Goal: Task Accomplishment & Management: Manage account settings

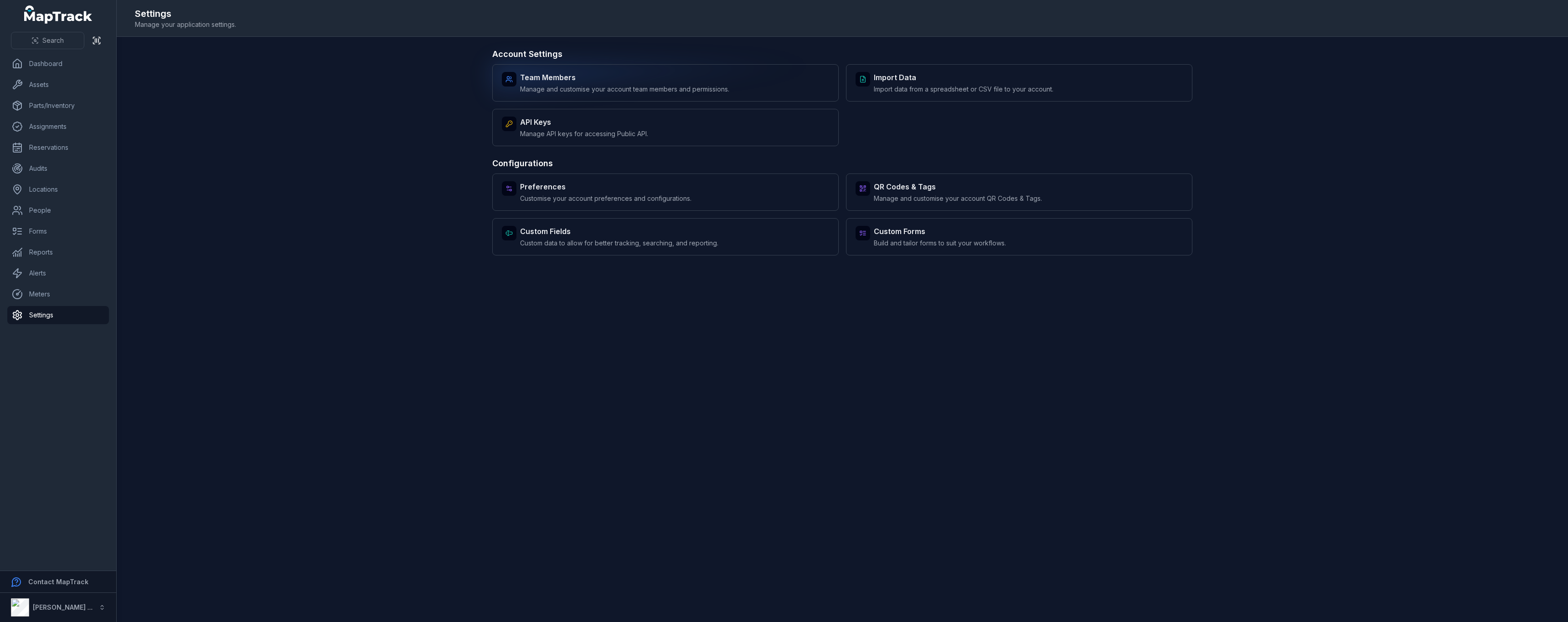
click at [735, 89] on div "Team Members Manage and customise your account team members and permissions." at bounding box center [665, 83] width 346 height 38
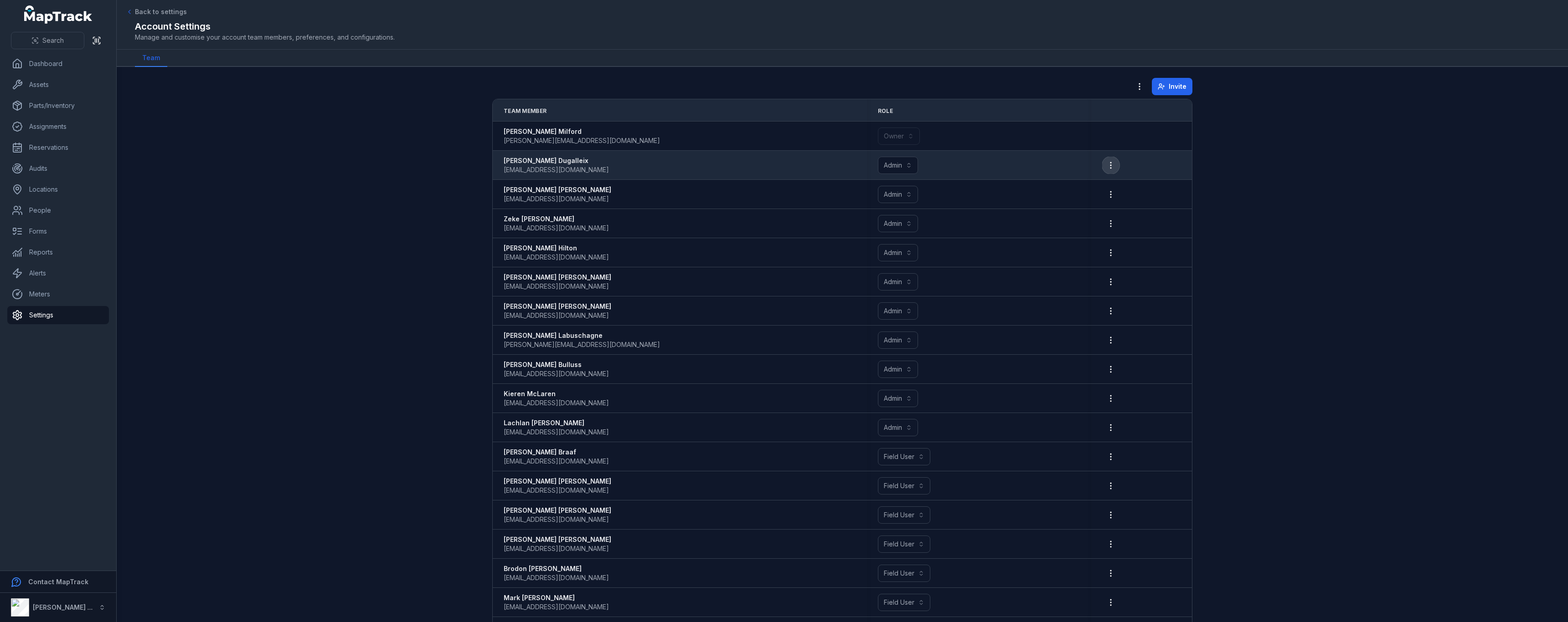
click at [1109, 168] on icon "button" at bounding box center [1111, 165] width 9 height 9
click at [905, 165] on button "Admin *****" at bounding box center [898, 165] width 40 height 17
click at [906, 163] on button "Admin *****" at bounding box center [898, 165] width 40 height 17
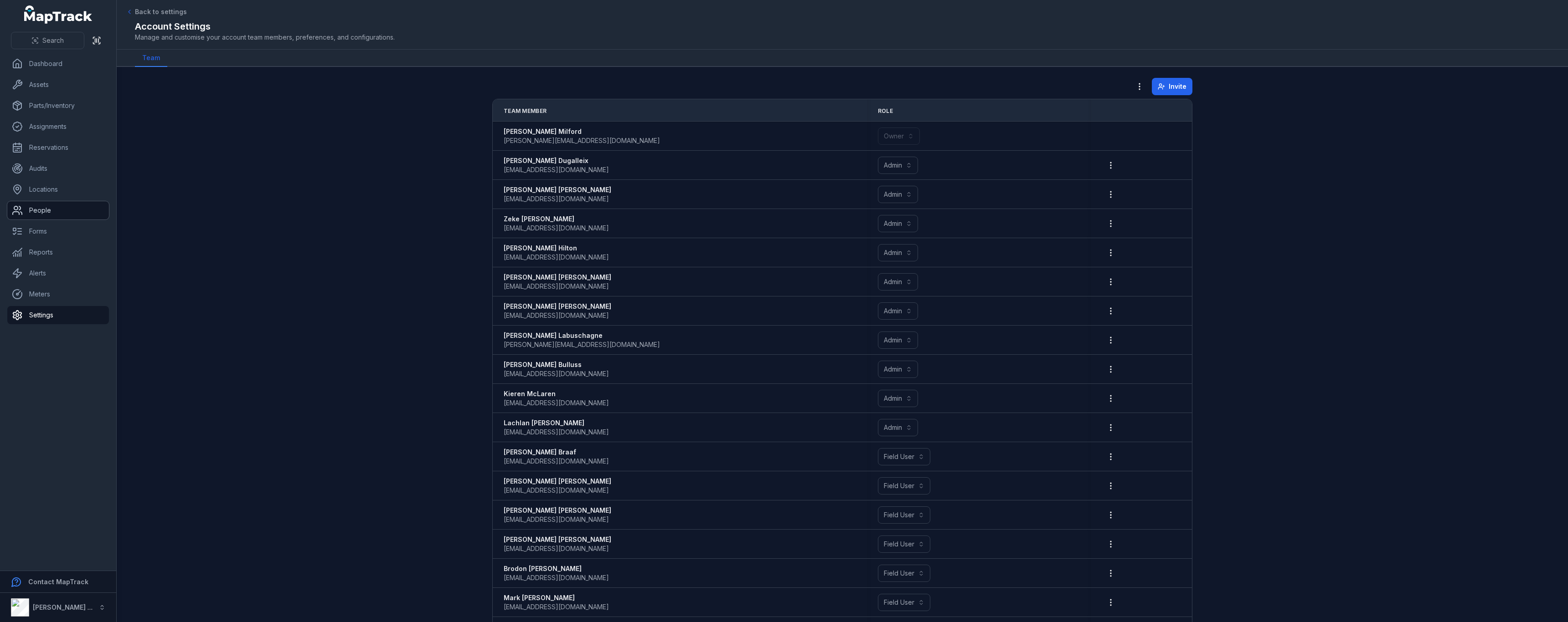
click at [76, 209] on link "People" at bounding box center [58, 210] width 102 height 18
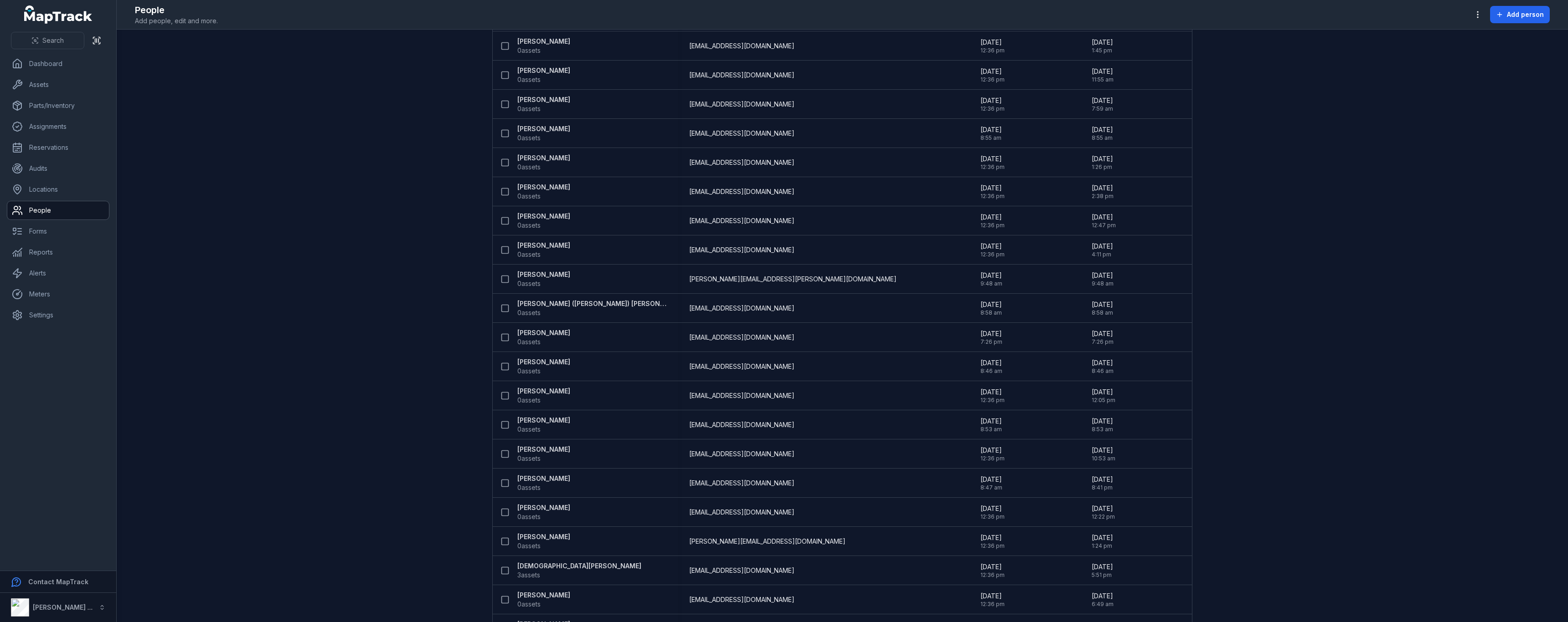
scroll to position [3079, 0]
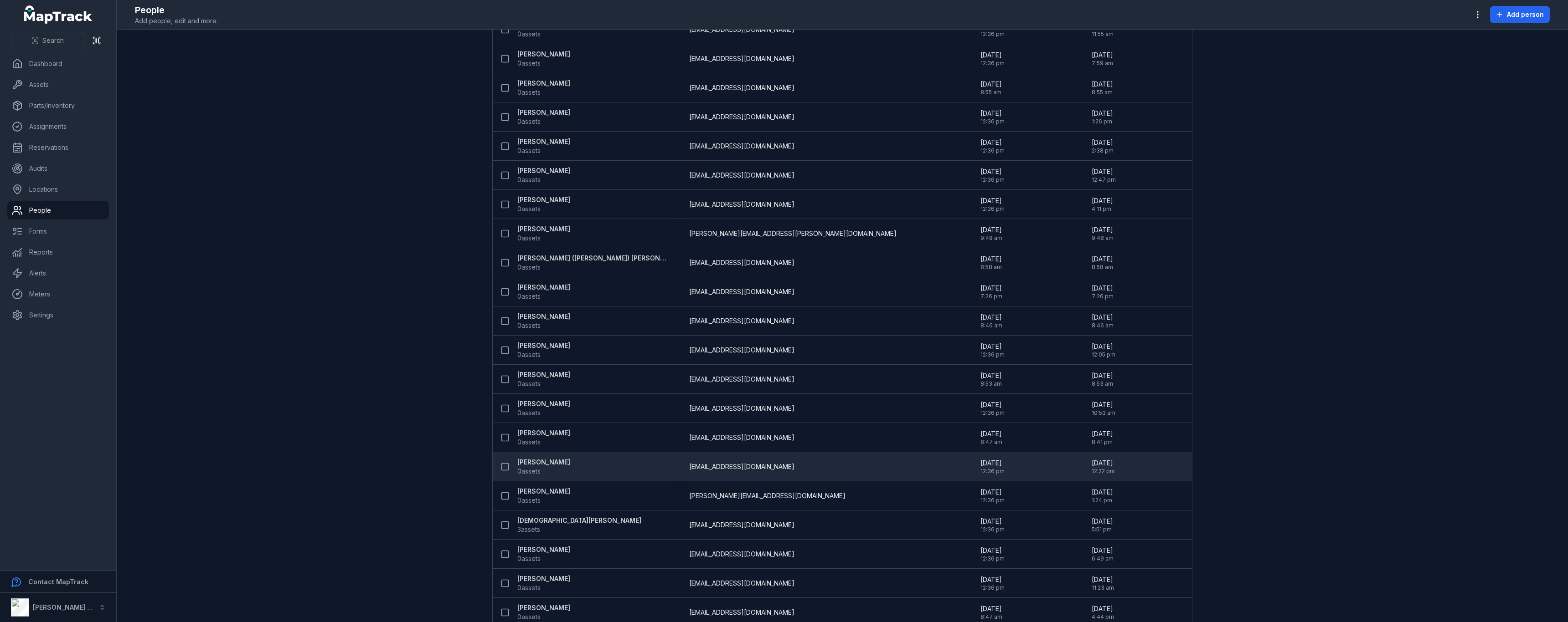
click at [528, 458] on strong "[PERSON_NAME]" at bounding box center [544, 462] width 53 height 9
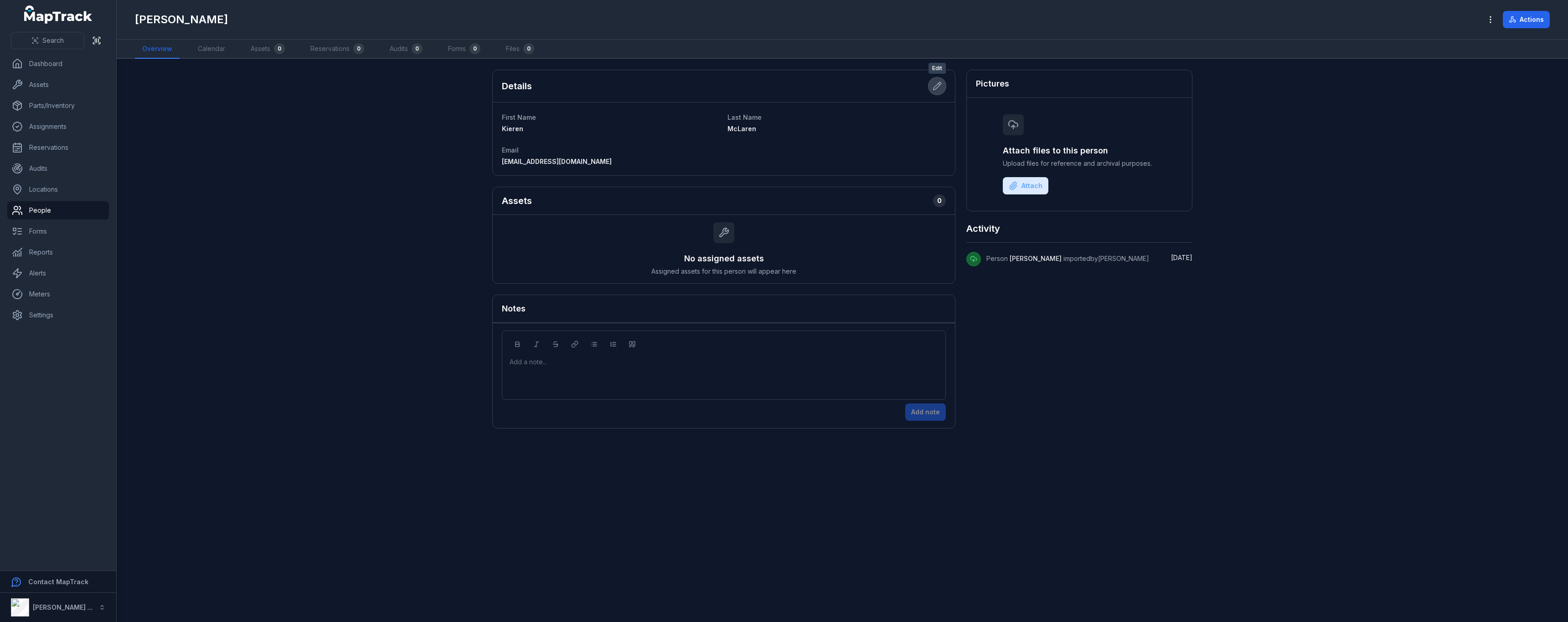
click at [939, 84] on icon at bounding box center [937, 86] width 9 height 9
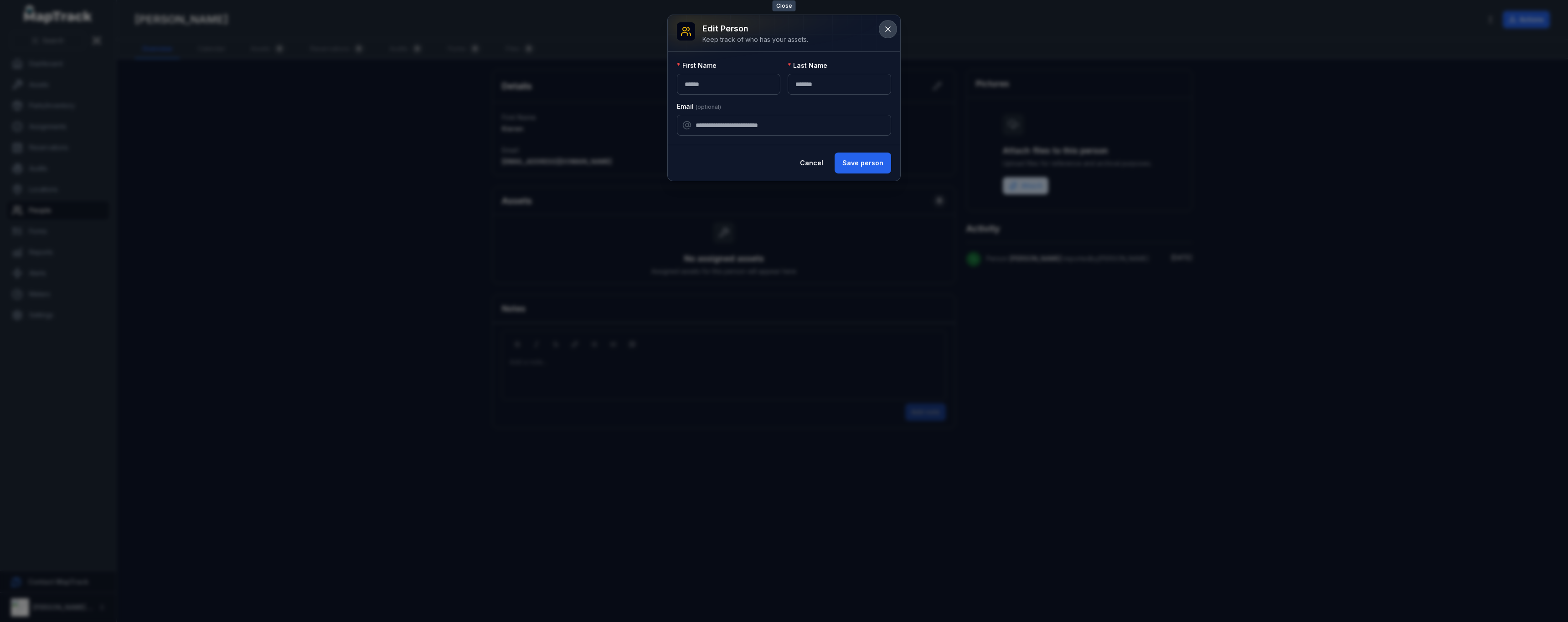
click at [890, 28] on icon at bounding box center [888, 28] width 5 height 5
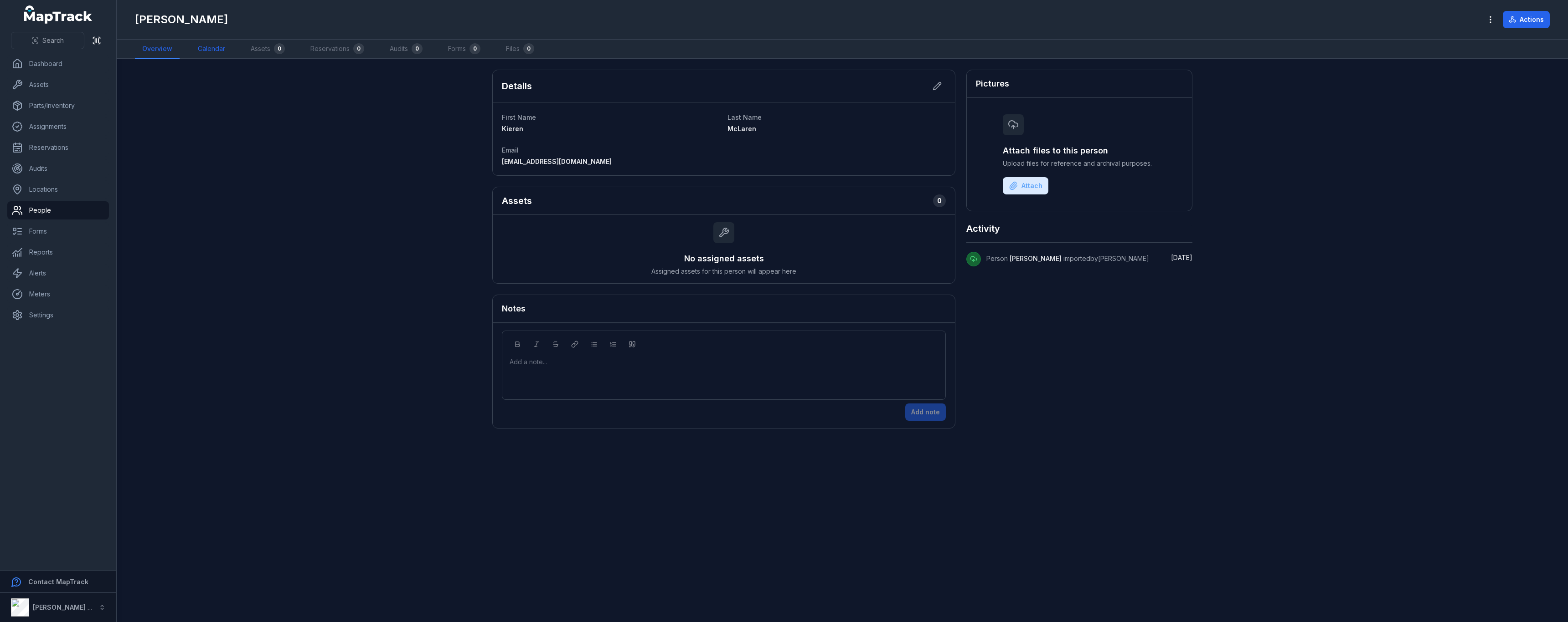
click at [194, 53] on link "Calendar" at bounding box center [212, 49] width 42 height 19
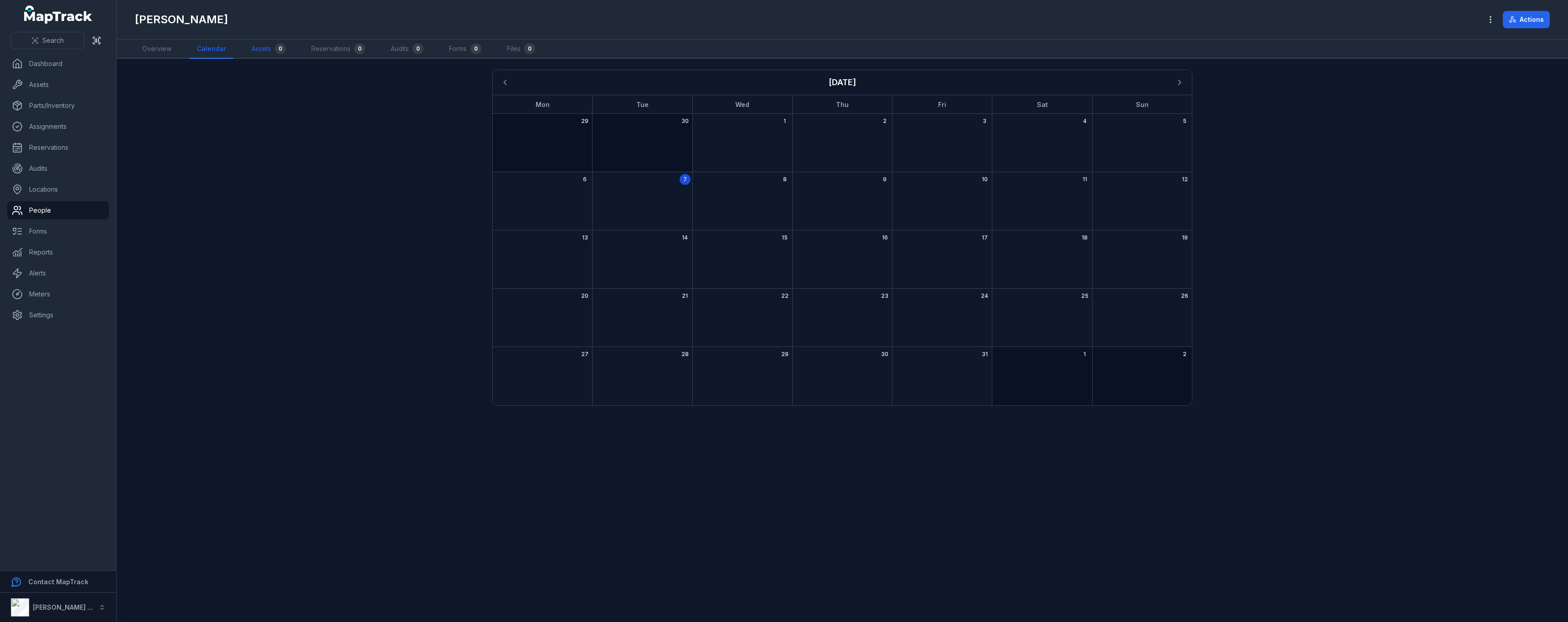
click at [263, 51] on link "Assets 0" at bounding box center [268, 49] width 49 height 19
click at [341, 53] on link "Reservations 0" at bounding box center [338, 49] width 68 height 19
click at [389, 49] on link "Audits 0" at bounding box center [409, 49] width 48 height 19
click at [448, 47] on link "Forms 0" at bounding box center [465, 49] width 47 height 19
click at [513, 51] on link "Files 0" at bounding box center [520, 49] width 43 height 19
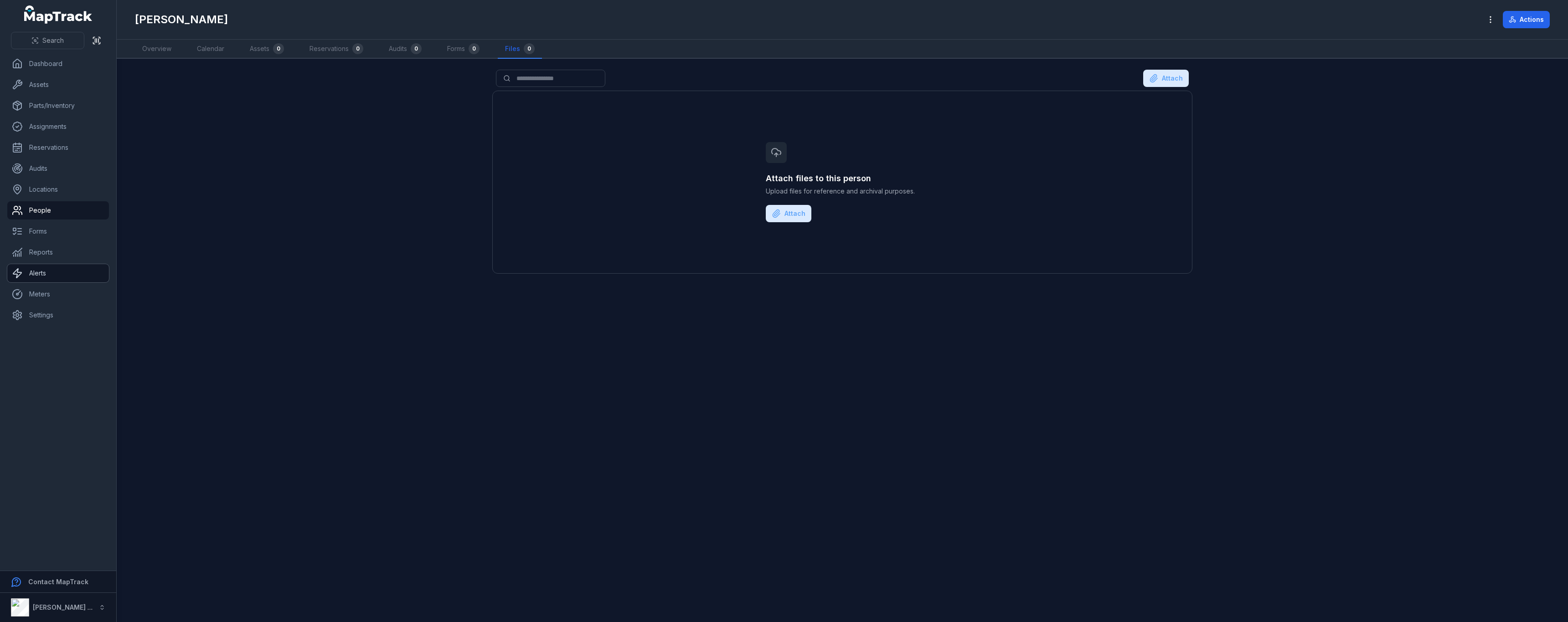
click at [20, 279] on link "Alerts" at bounding box center [58, 273] width 102 height 18
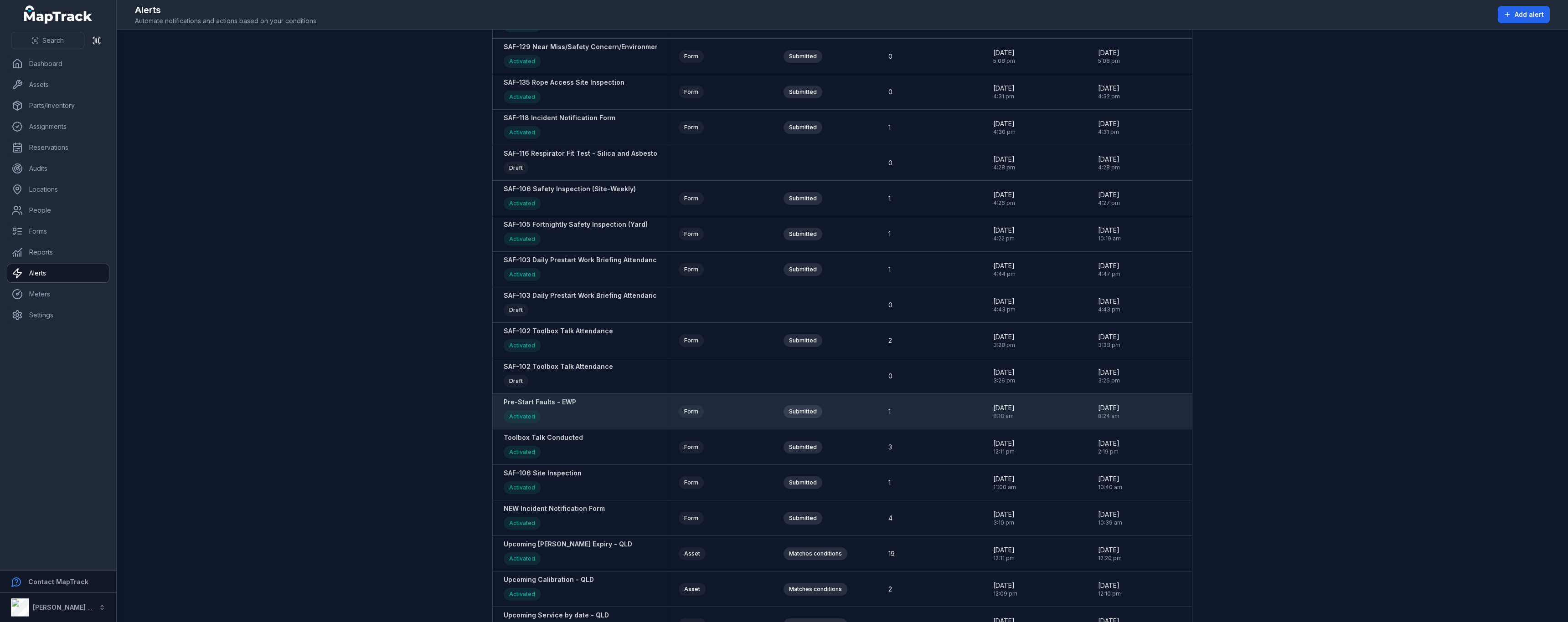
scroll to position [228, 0]
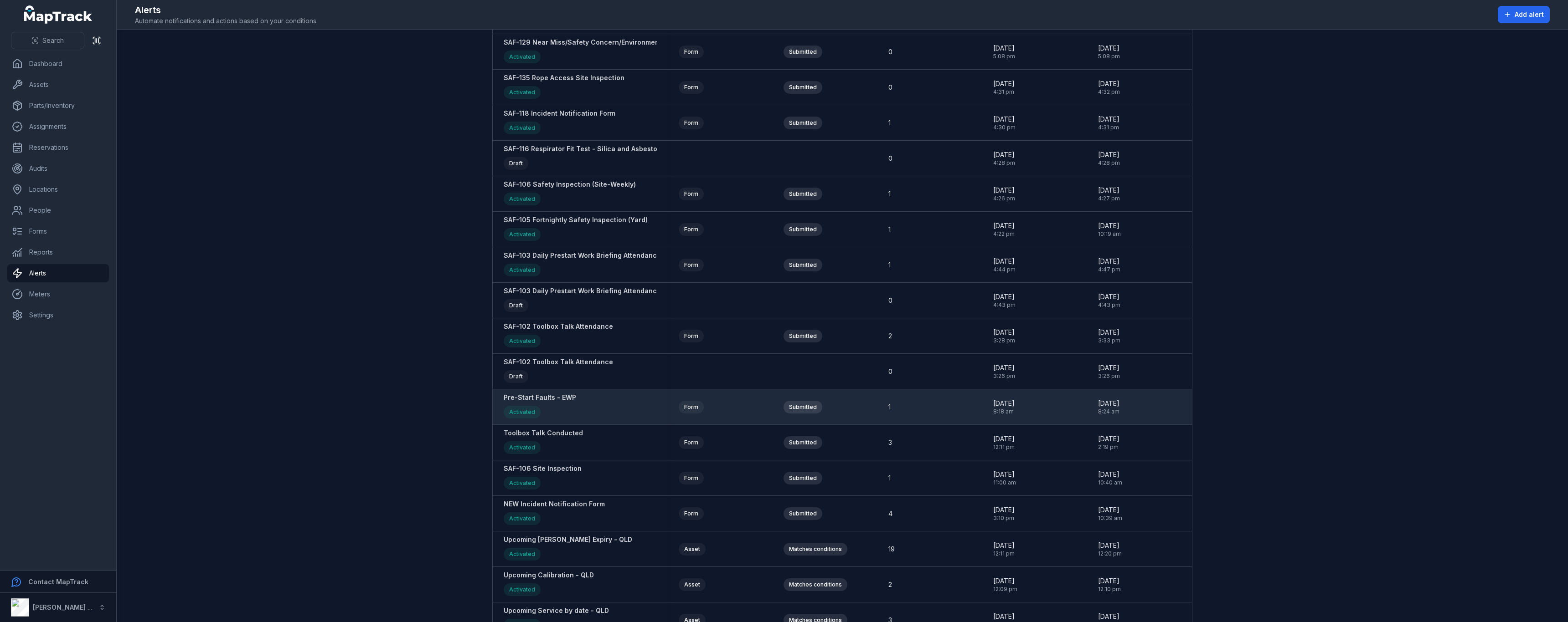
click at [558, 401] on strong "Pre-Start Faults - EWP" at bounding box center [540, 398] width 73 height 9
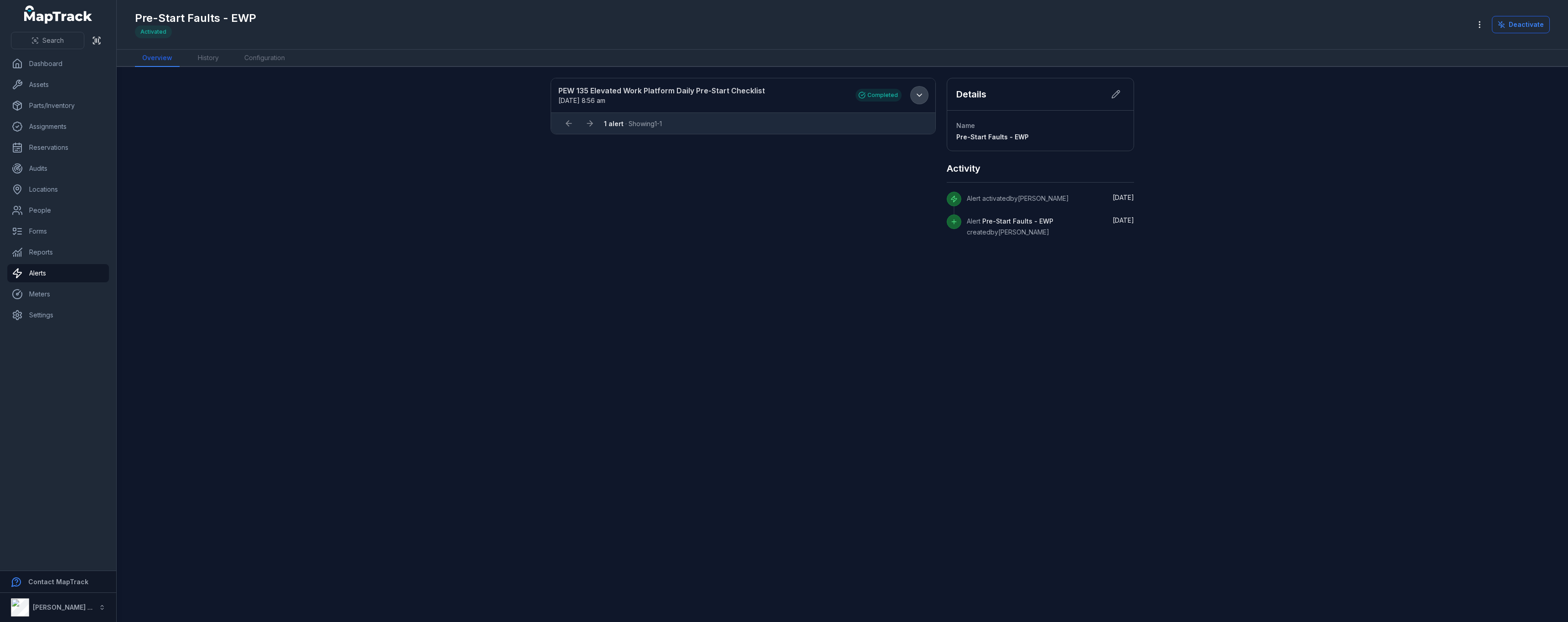
click at [917, 93] on icon at bounding box center [920, 95] width 9 height 9
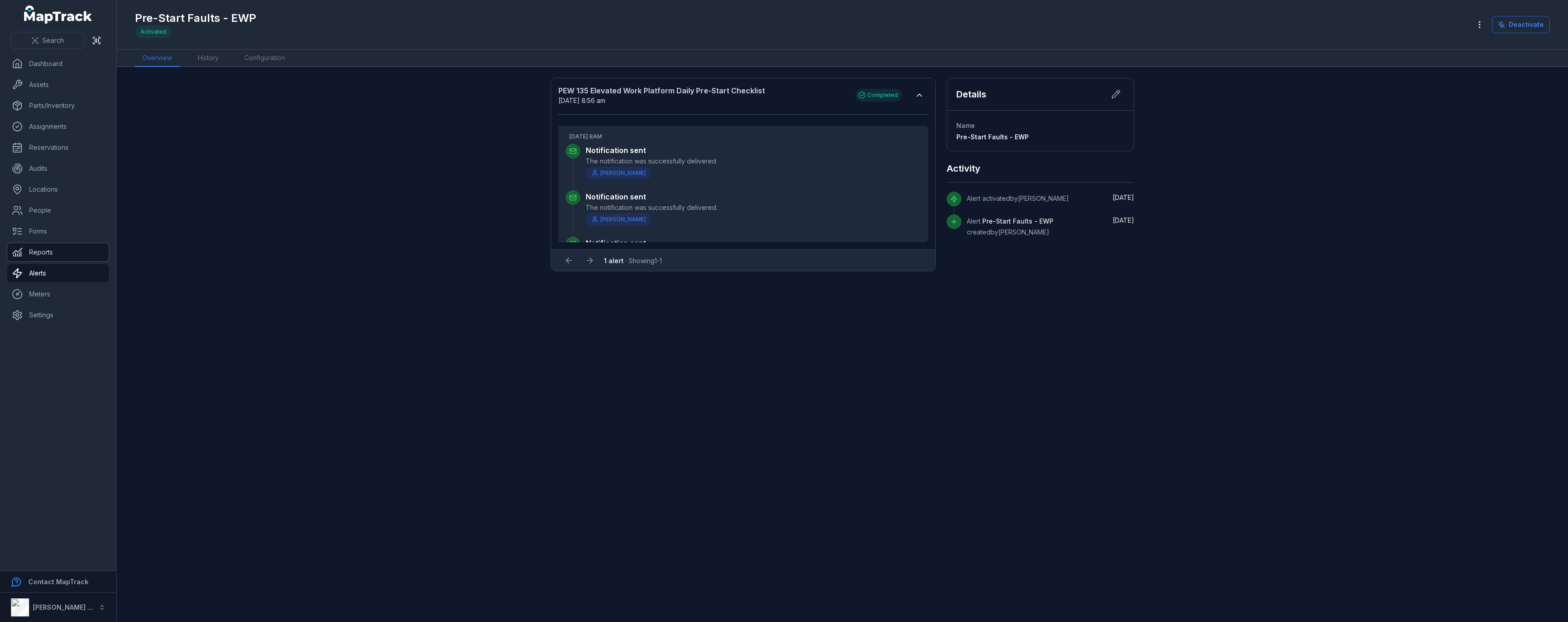
click at [93, 253] on link "Reports" at bounding box center [58, 252] width 102 height 18
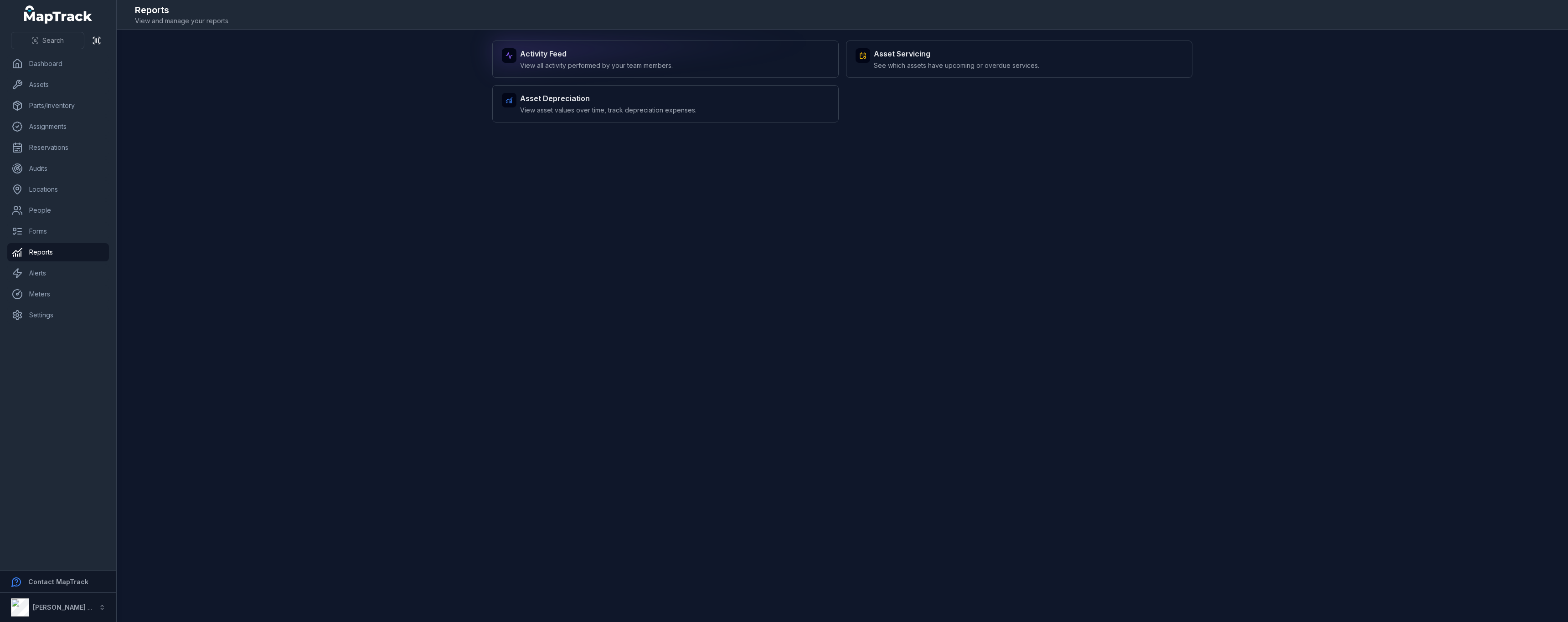
click at [698, 63] on div "Activity Feed View all activity performed by your team members." at bounding box center [665, 59] width 346 height 38
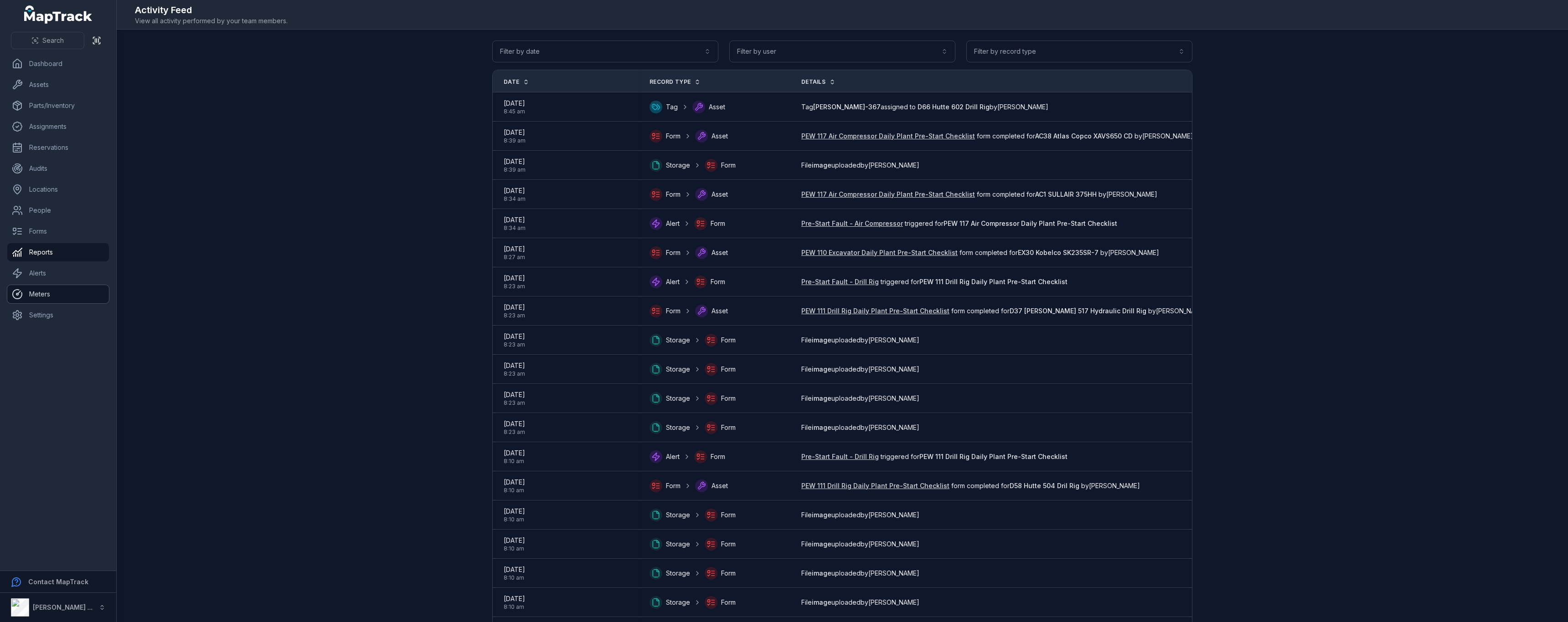
click at [54, 295] on link "Meters" at bounding box center [58, 294] width 102 height 18
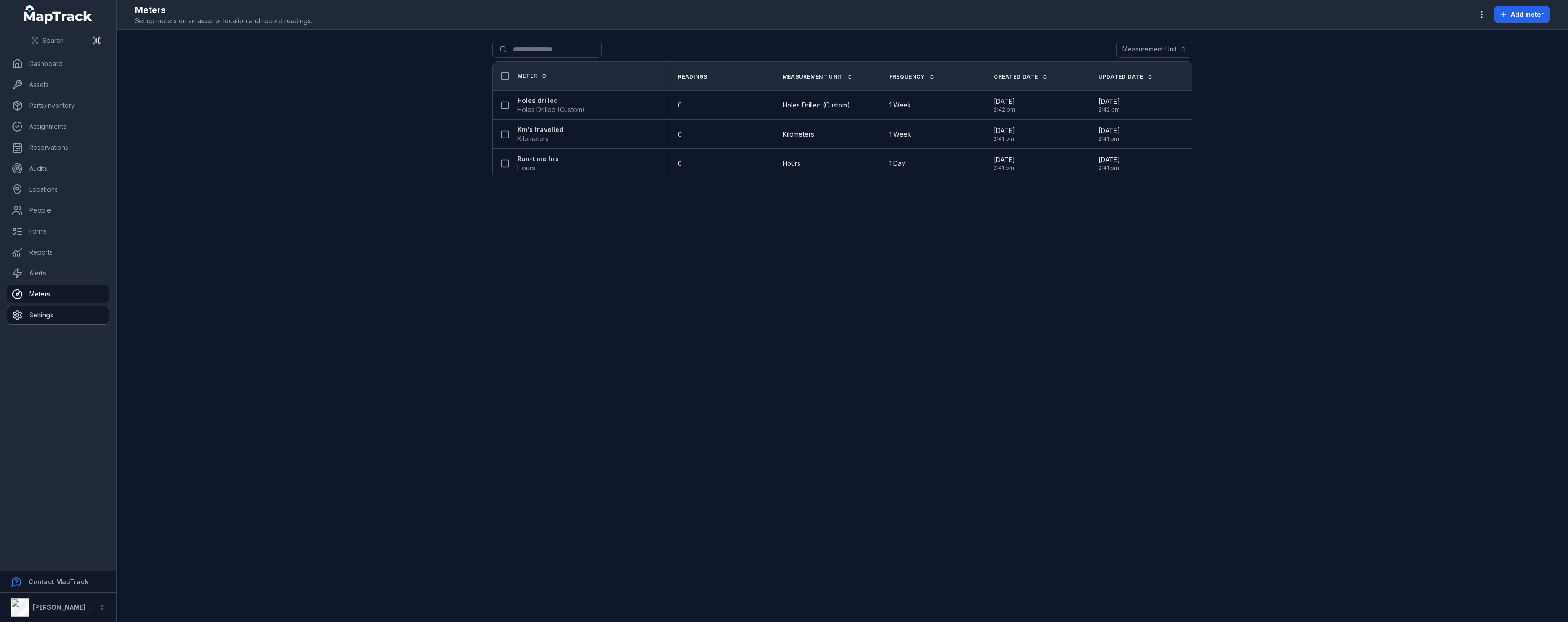
click at [75, 310] on link "Settings" at bounding box center [58, 316] width 102 height 18
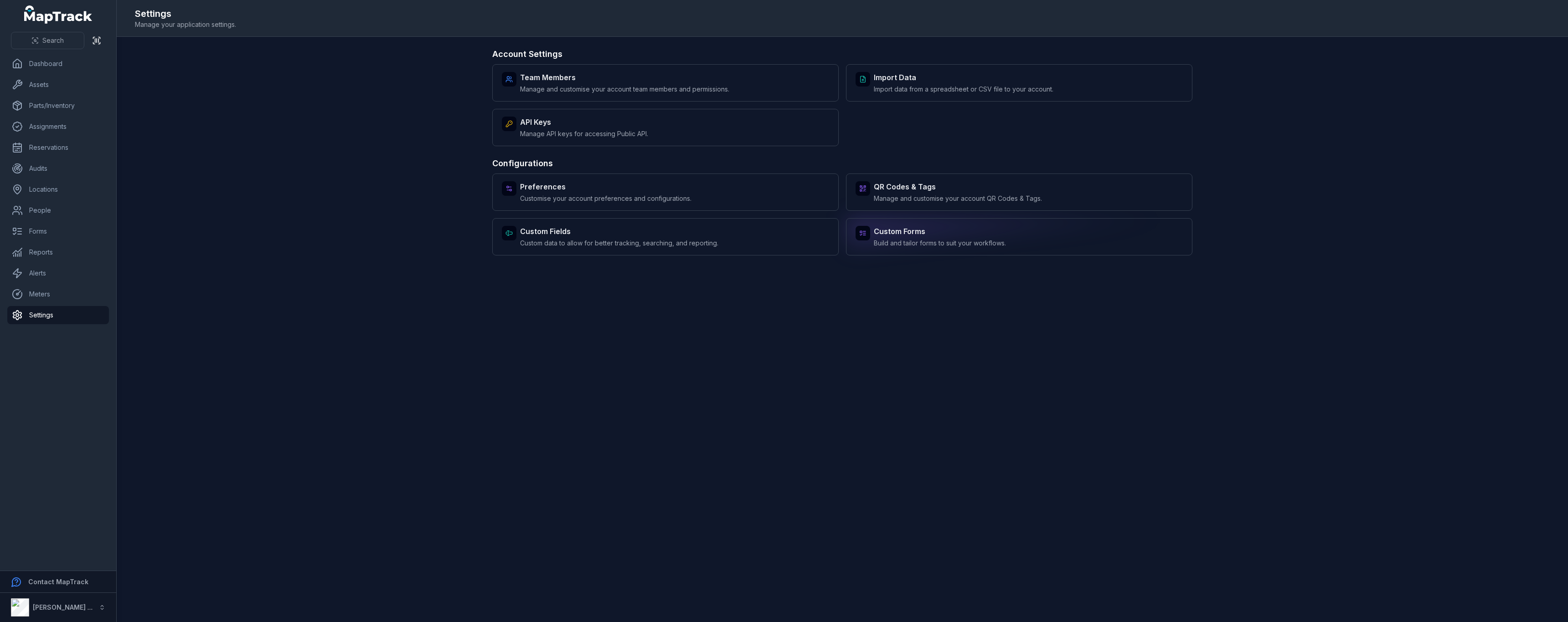
click at [1026, 237] on div "Custom Forms Build and tailor forms to suit your workflows." at bounding box center [1019, 237] width 346 height 38
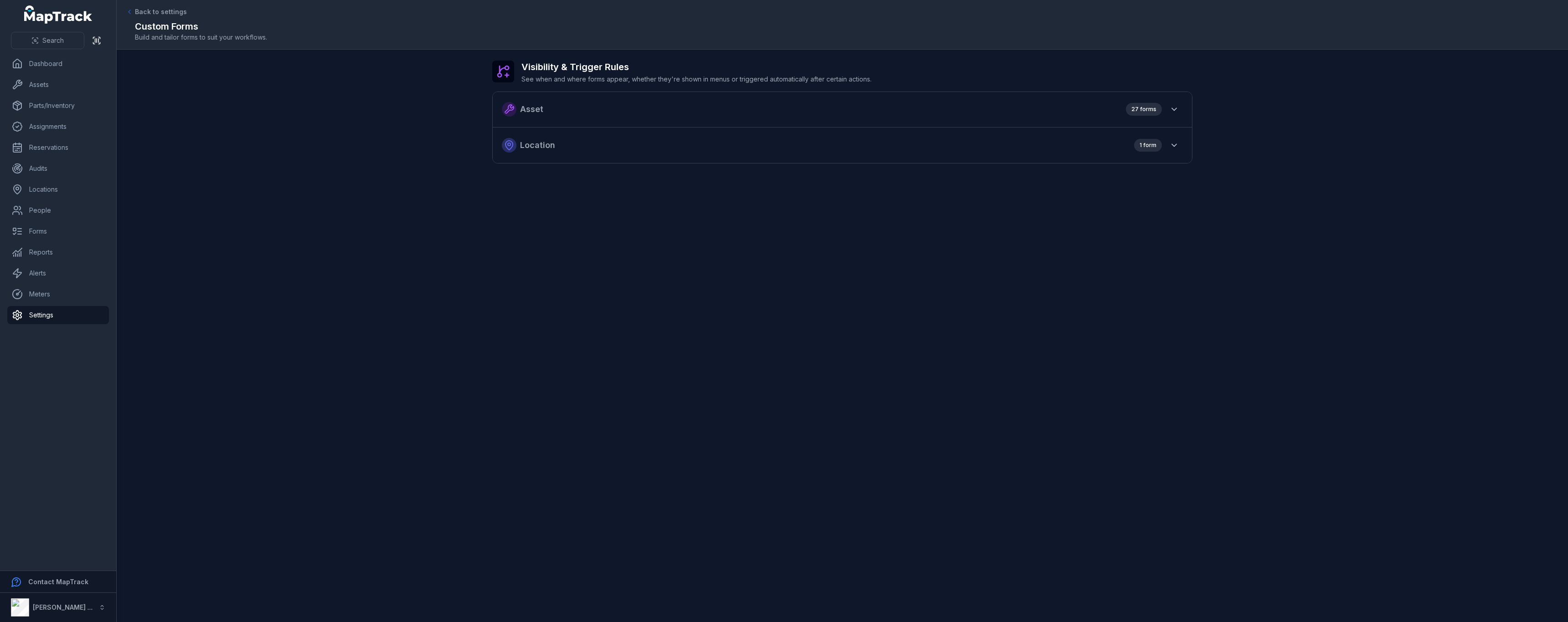
click at [722, 117] on div "Asset 27 forms" at bounding box center [843, 109] width 700 height 36
click at [1177, 106] on icon "button" at bounding box center [1174, 109] width 9 height 9
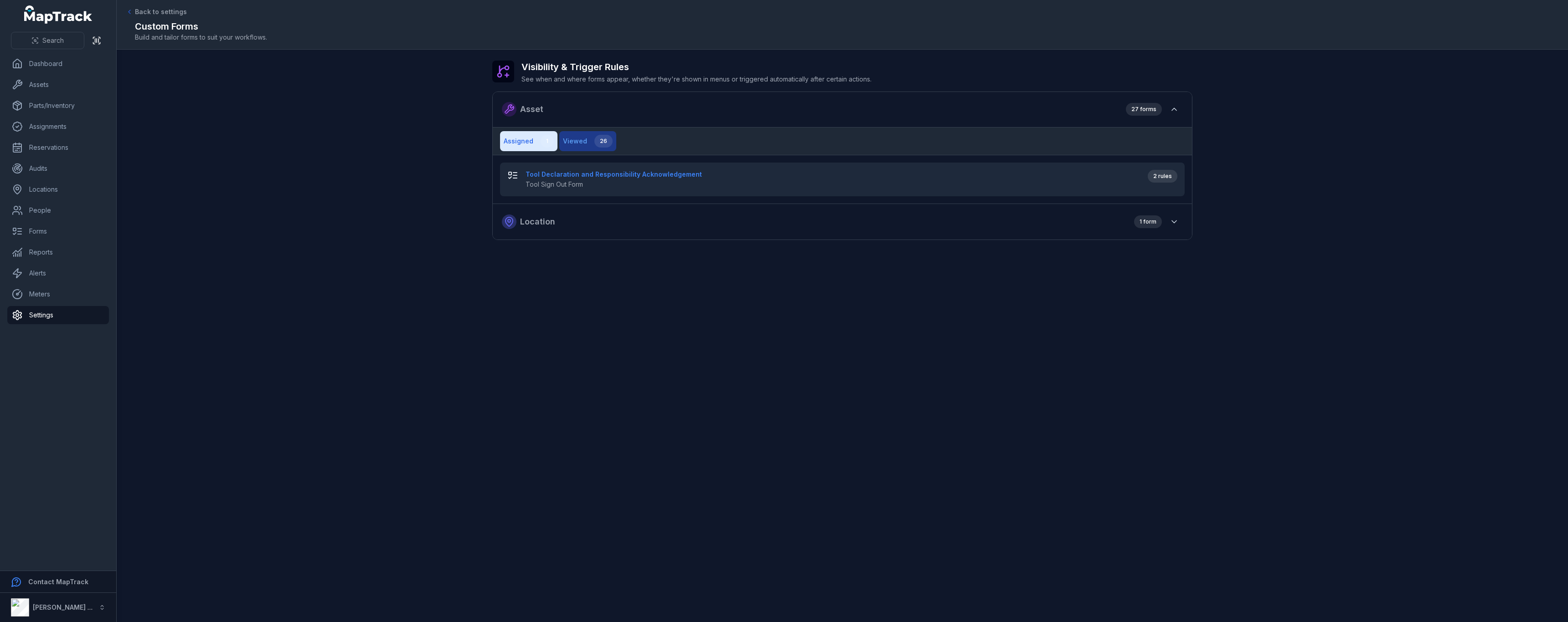
click at [591, 145] on button "Viewed 26" at bounding box center [588, 141] width 57 height 20
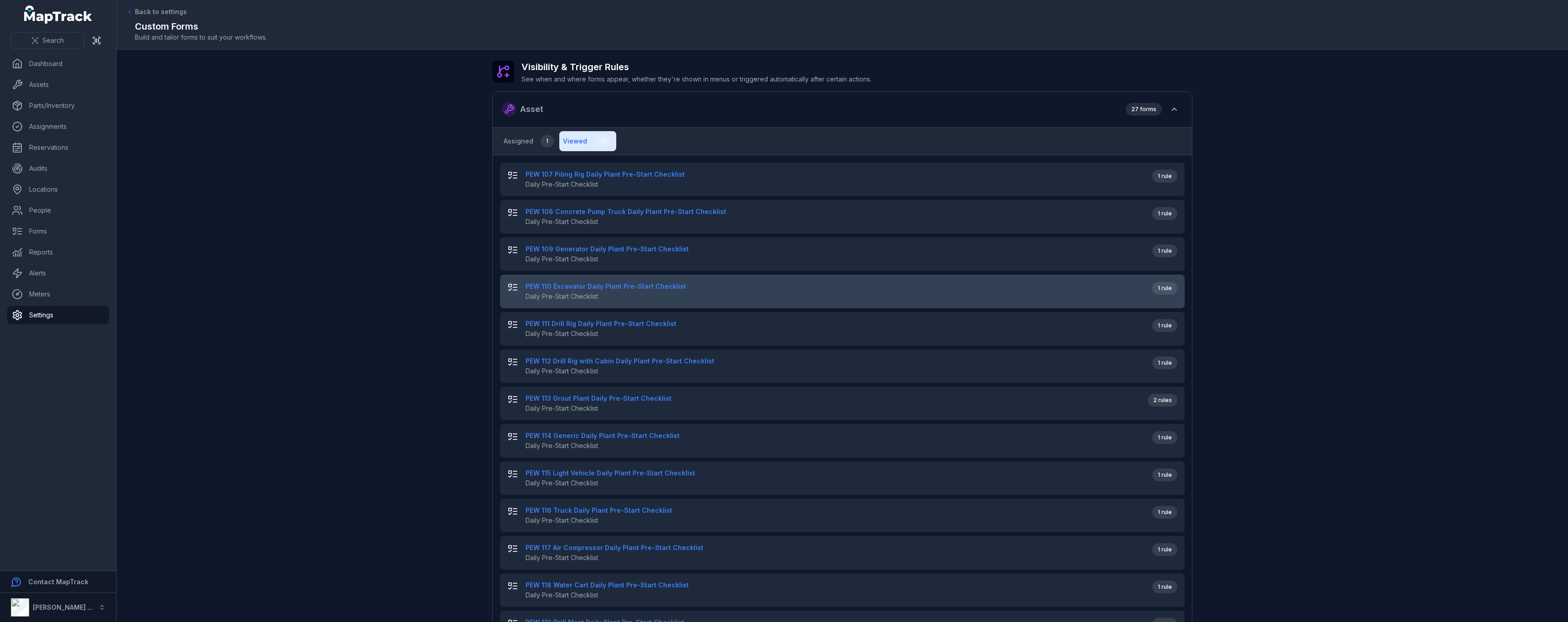
click at [720, 294] on span "Daily Pre-Start Checklist" at bounding box center [835, 296] width 620 height 9
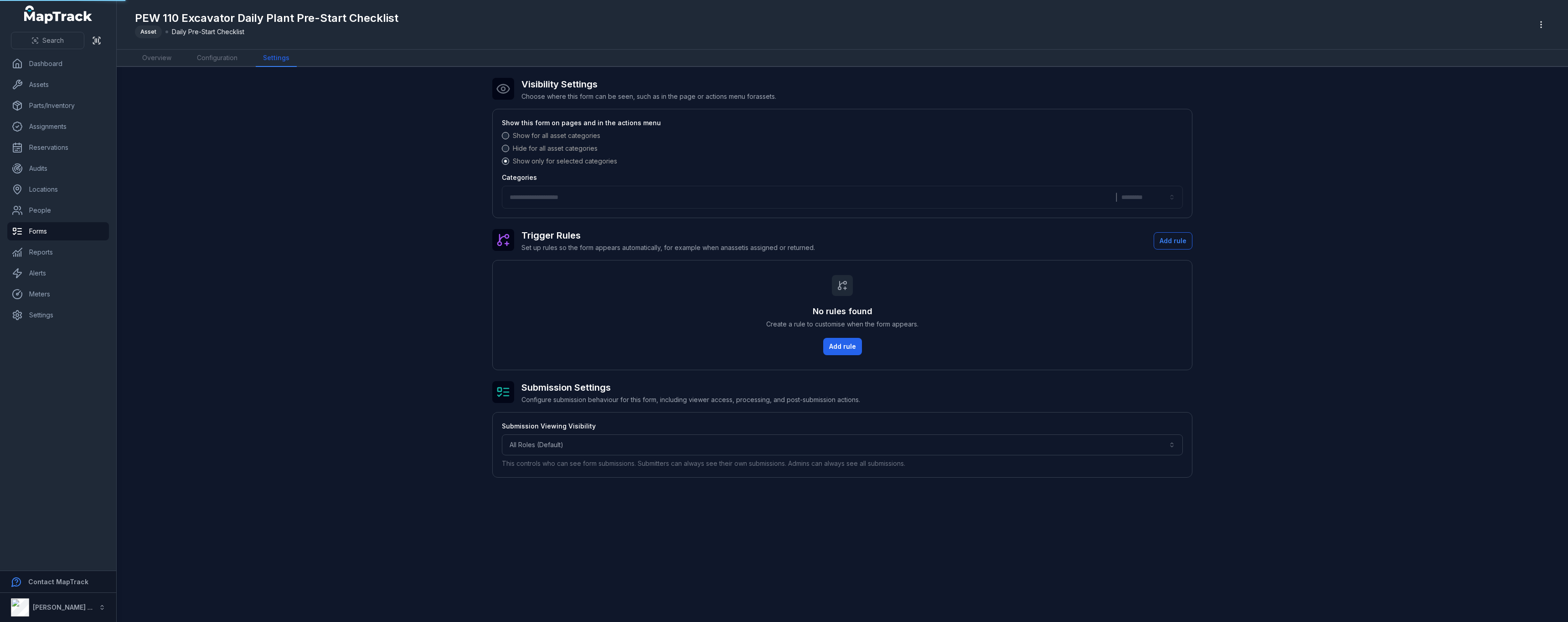
type input "**********"
click at [230, 60] on link "Configuration" at bounding box center [218, 58] width 55 height 17
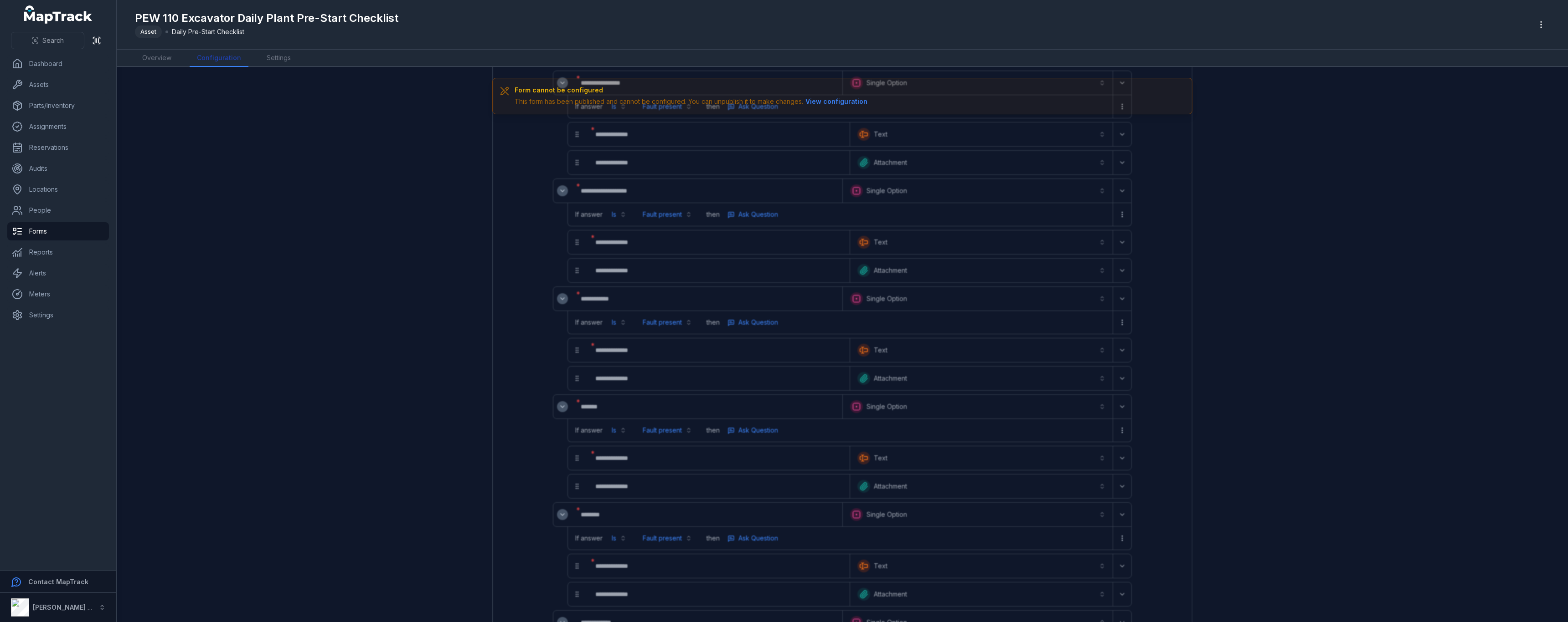
scroll to position [2500, 0]
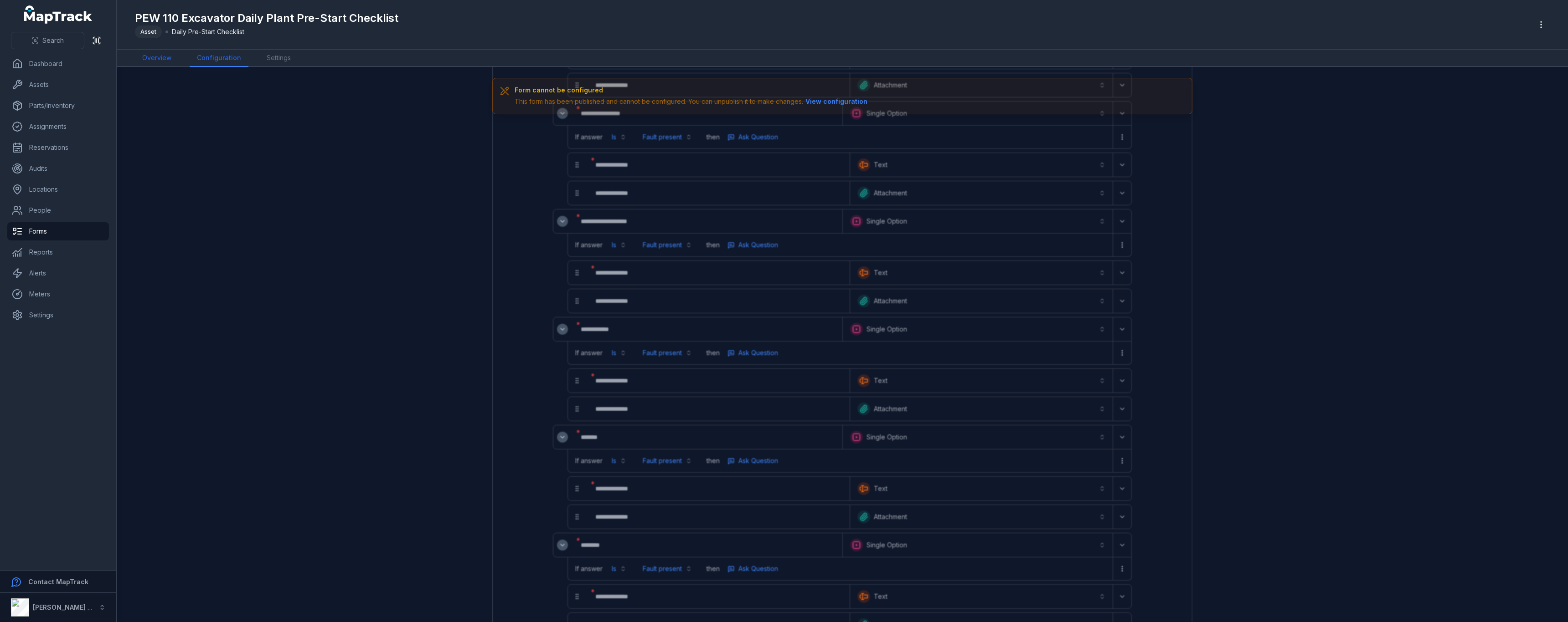
click at [151, 60] on link "Overview" at bounding box center [157, 58] width 44 height 17
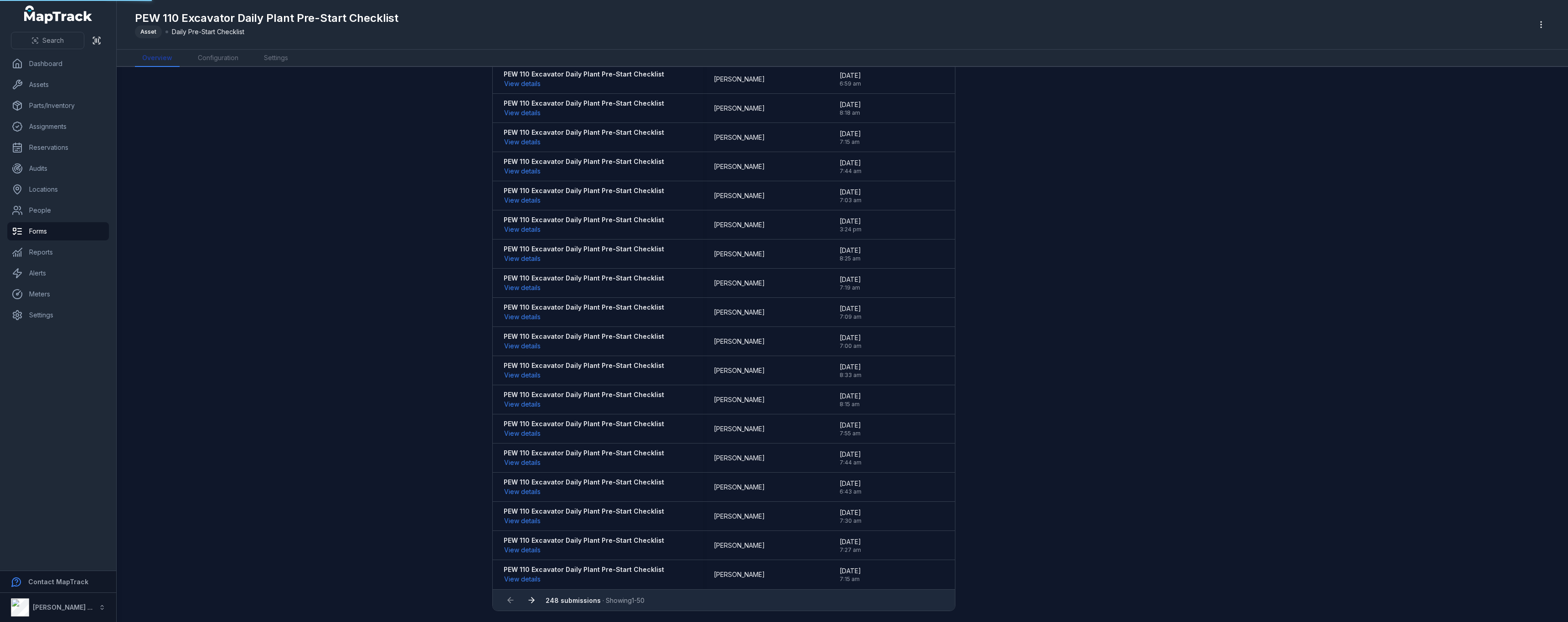
scroll to position [11, 0]
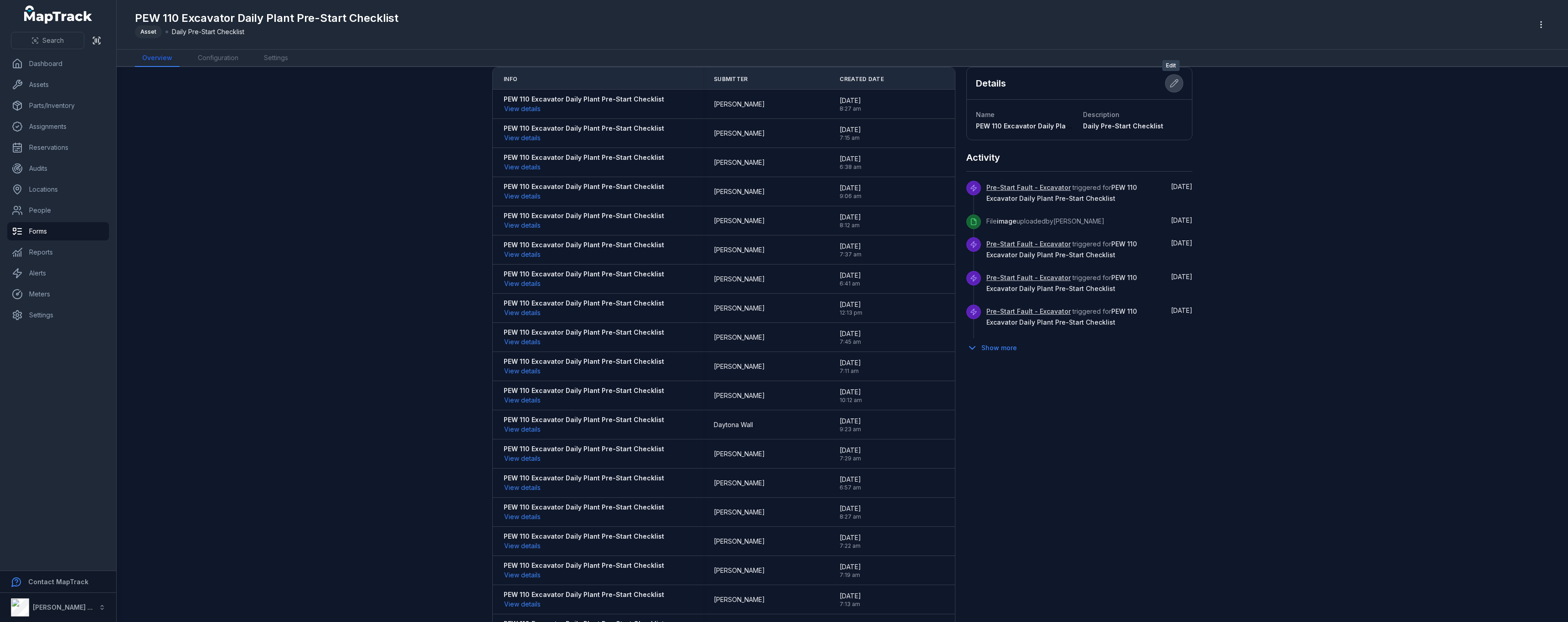
click at [1170, 84] on icon at bounding box center [1174, 83] width 9 height 9
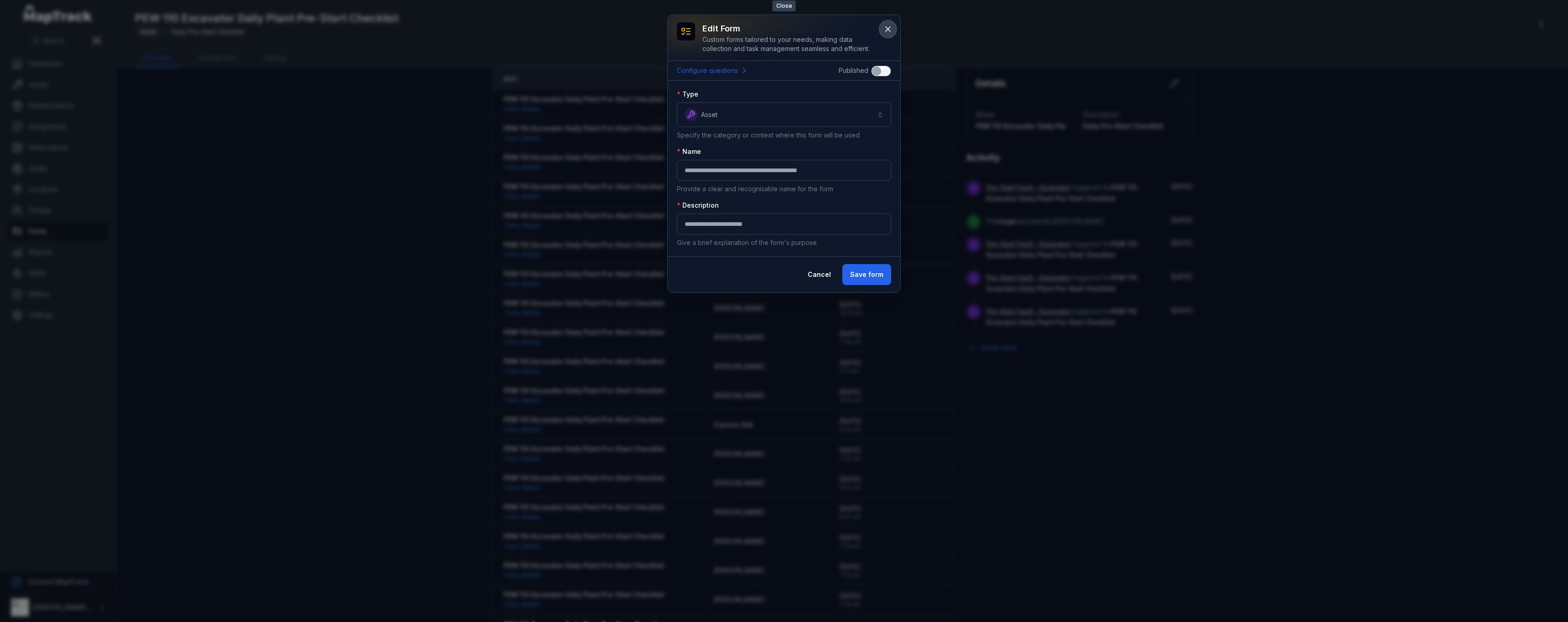
click at [887, 31] on icon at bounding box center [888, 29] width 9 height 9
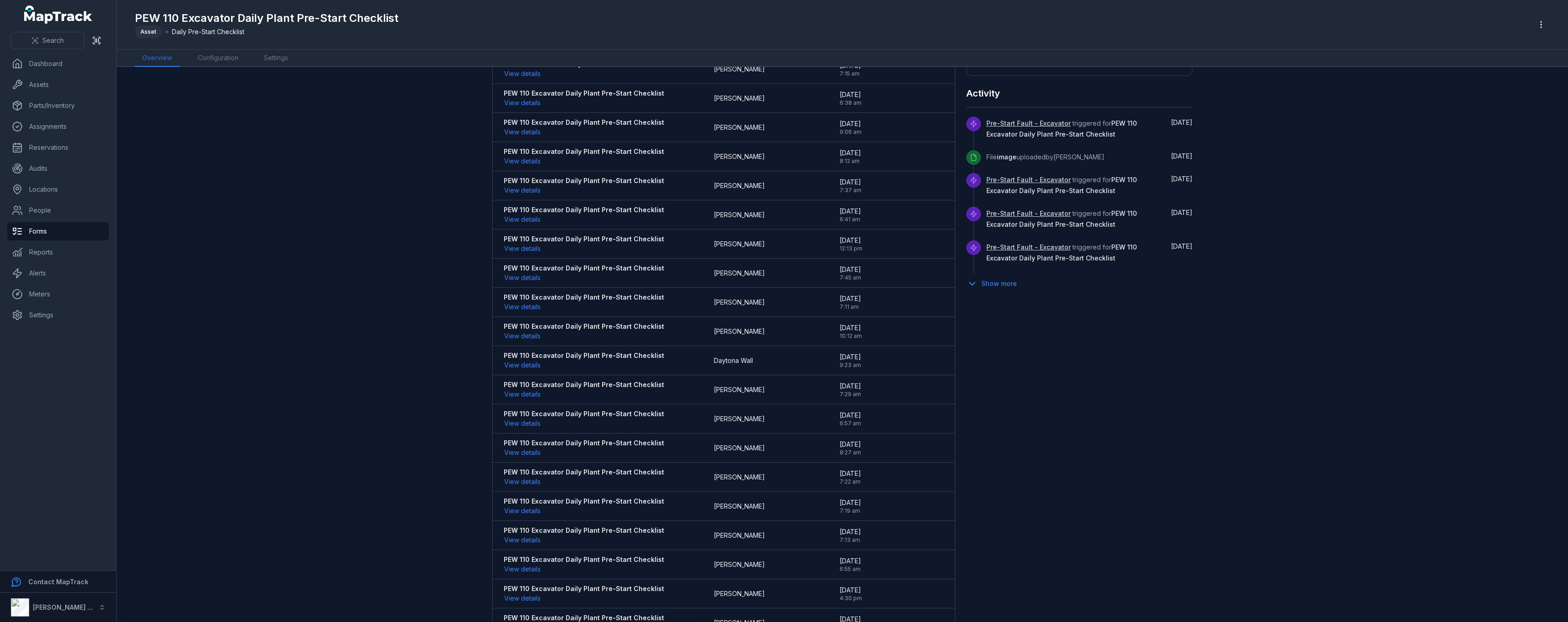
scroll to position [0, 0]
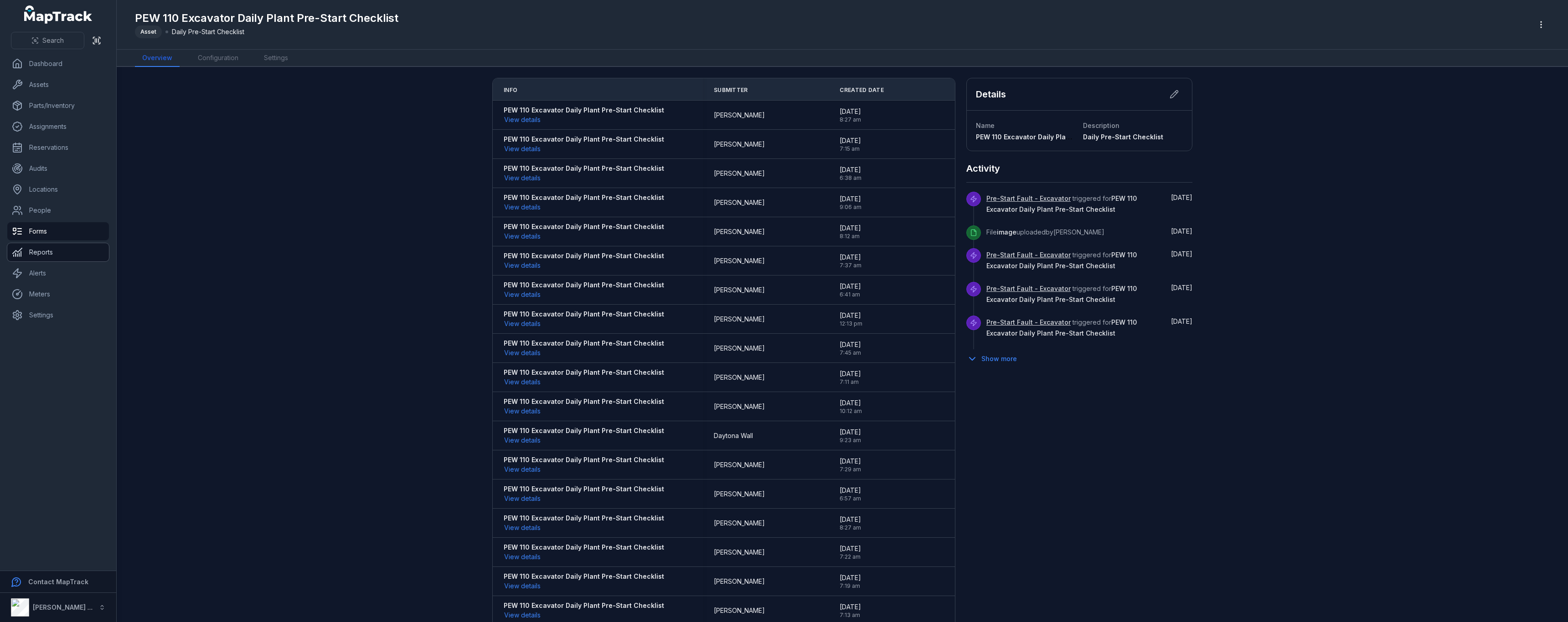
click at [62, 255] on link "Reports" at bounding box center [58, 252] width 102 height 18
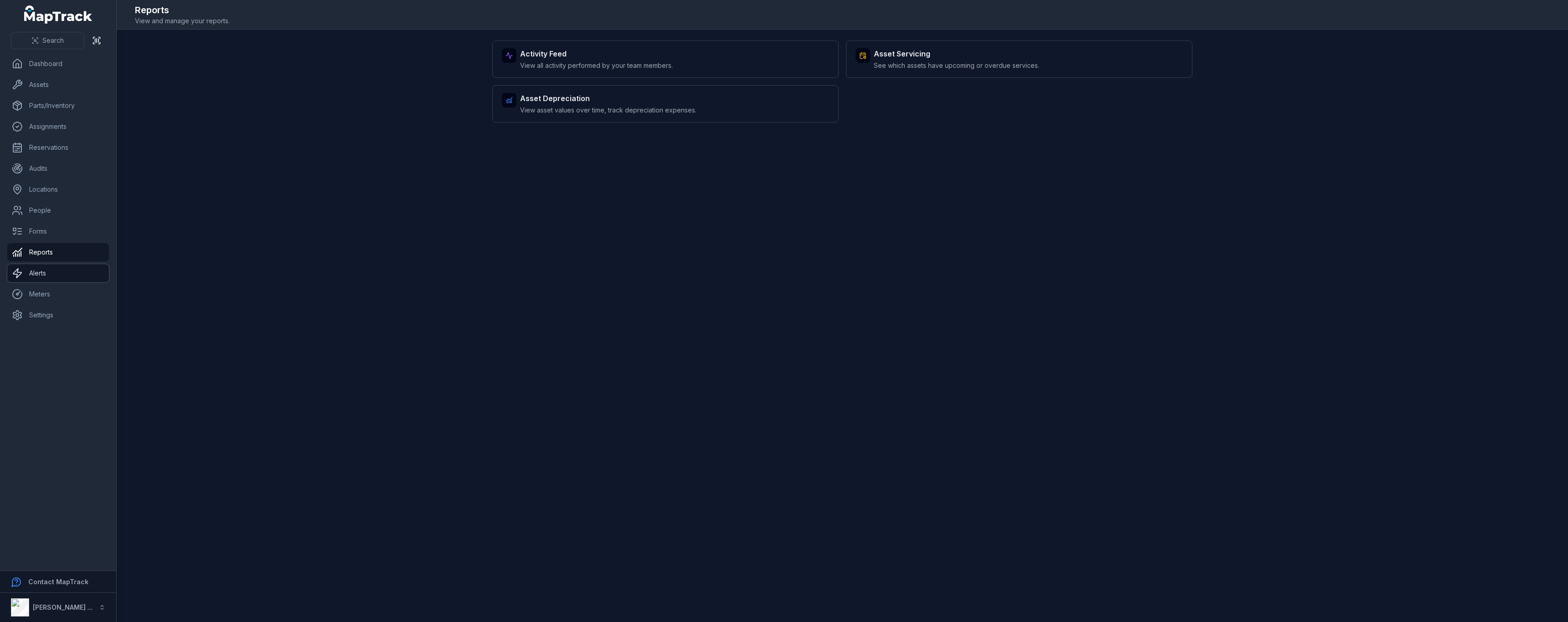
click at [76, 272] on link "Alerts" at bounding box center [58, 273] width 102 height 18
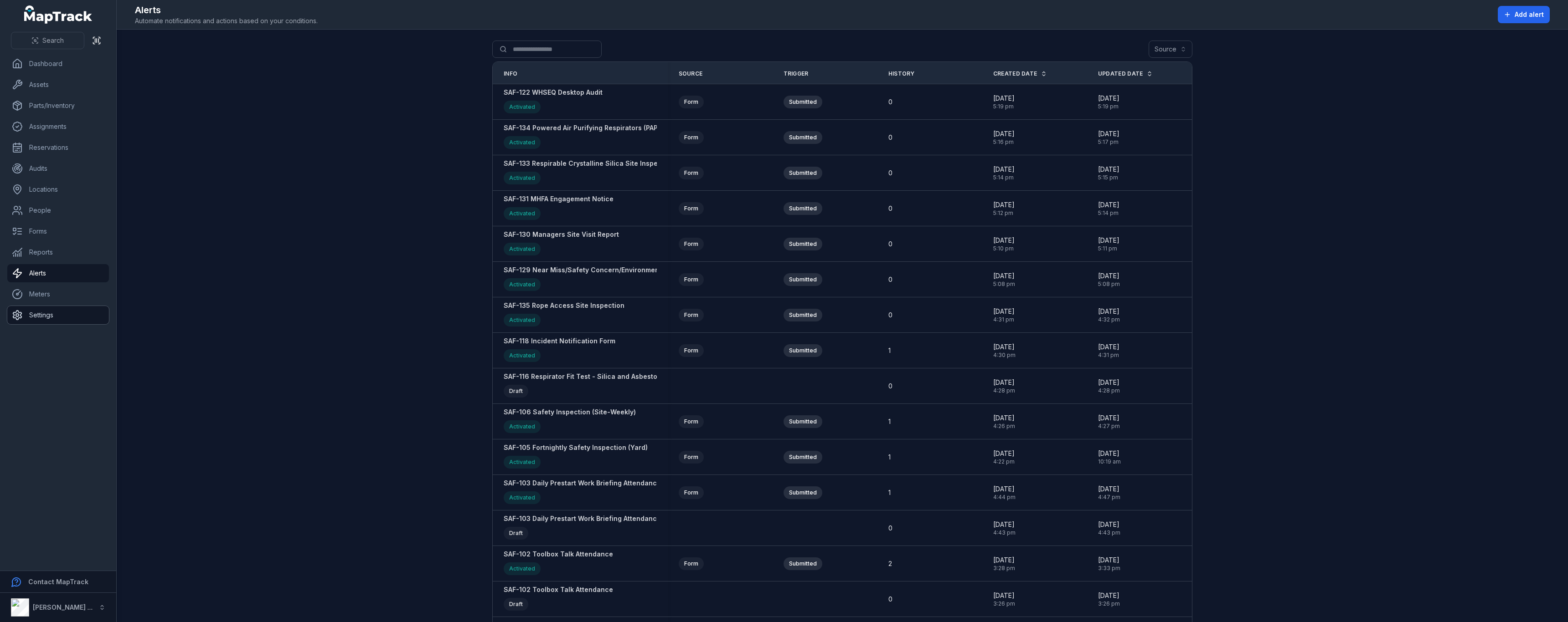
click at [78, 311] on link "Settings" at bounding box center [58, 316] width 102 height 18
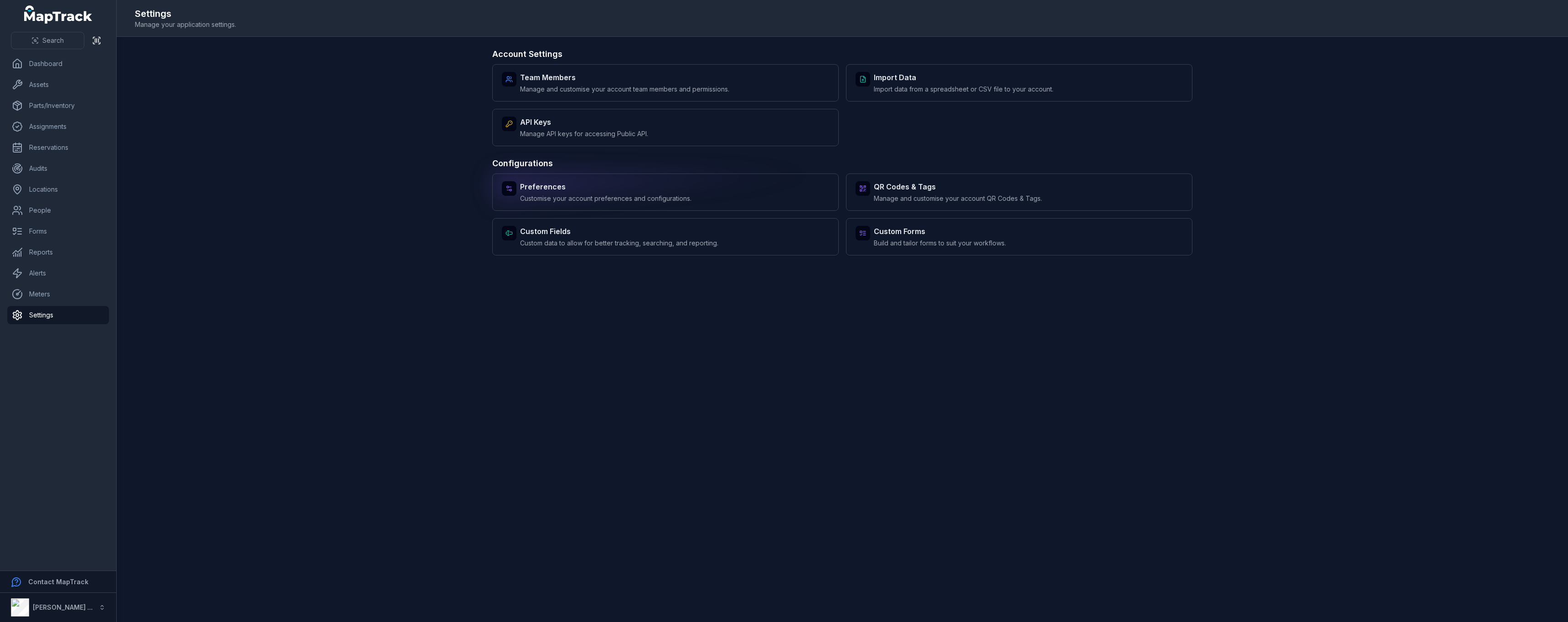
click at [607, 188] on strong "Preferences" at bounding box center [606, 187] width 172 height 11
select select "***"
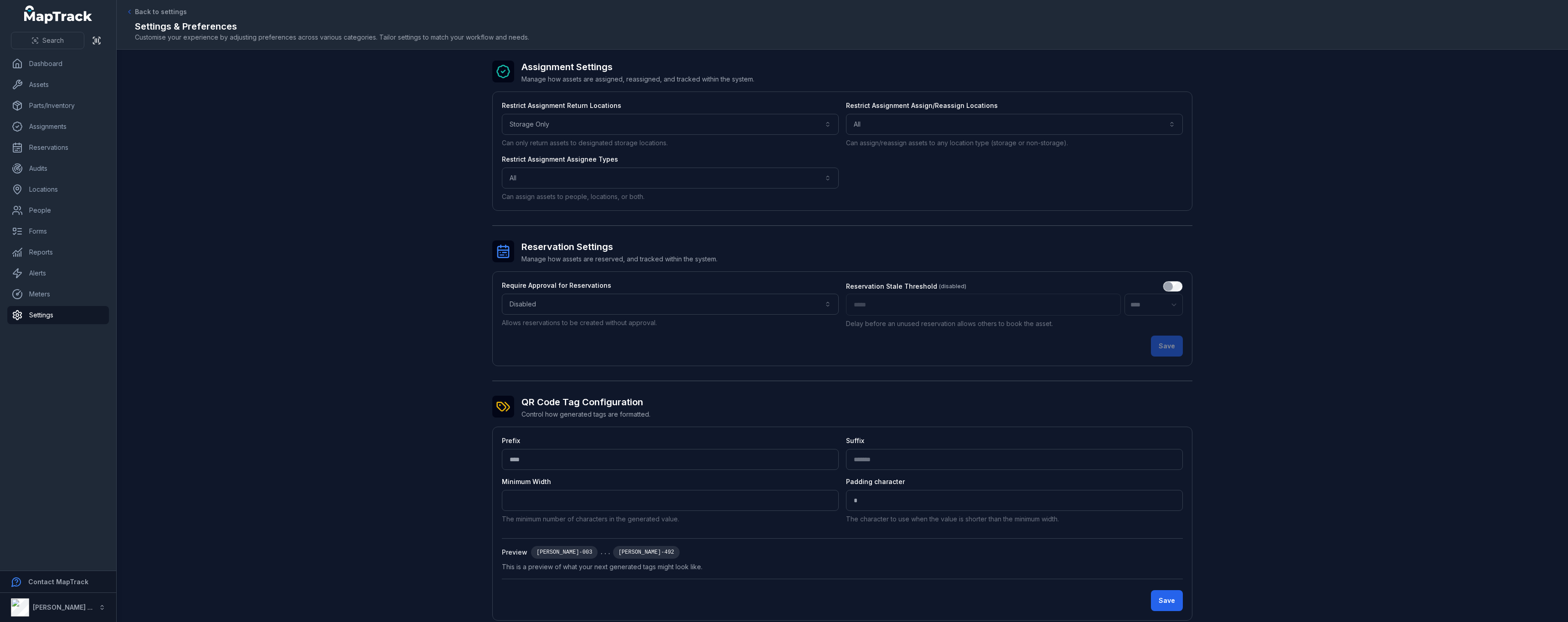
scroll to position [17, 0]
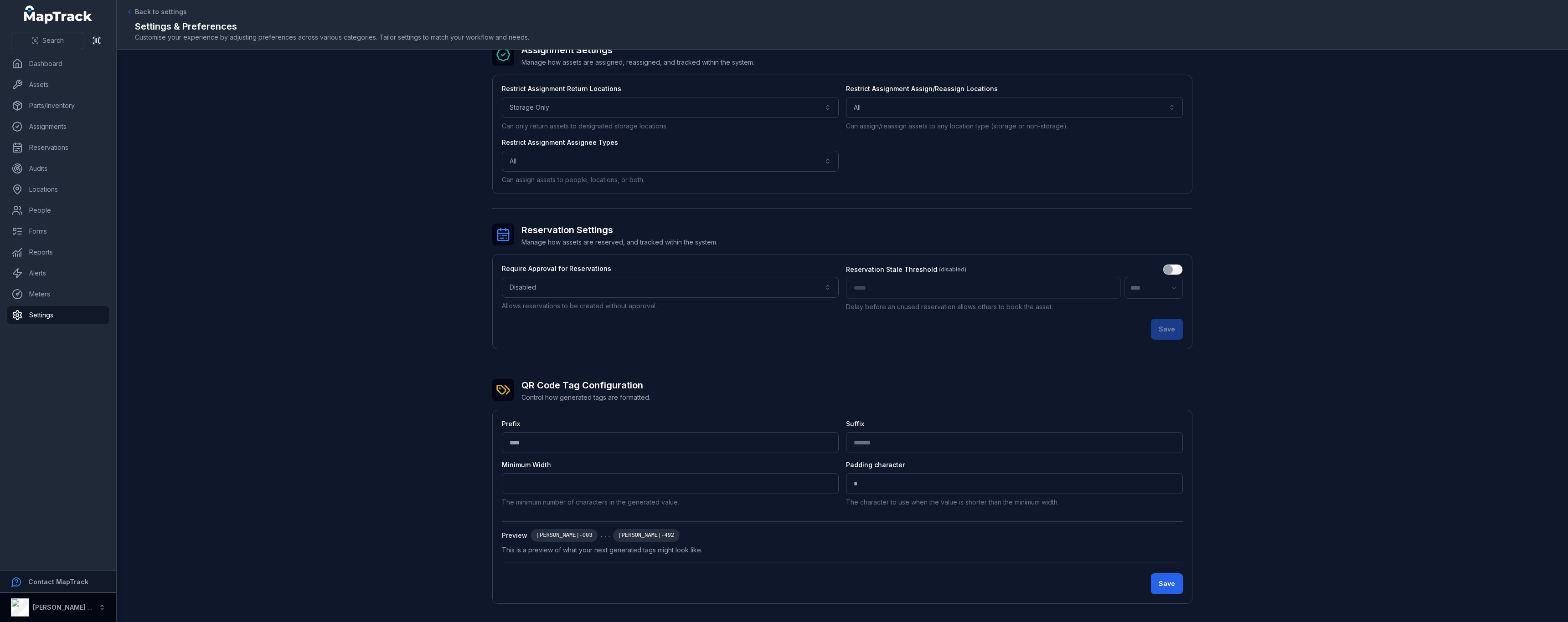
click at [82, 607] on button "[PERSON_NAME] Group" at bounding box center [58, 608] width 117 height 29
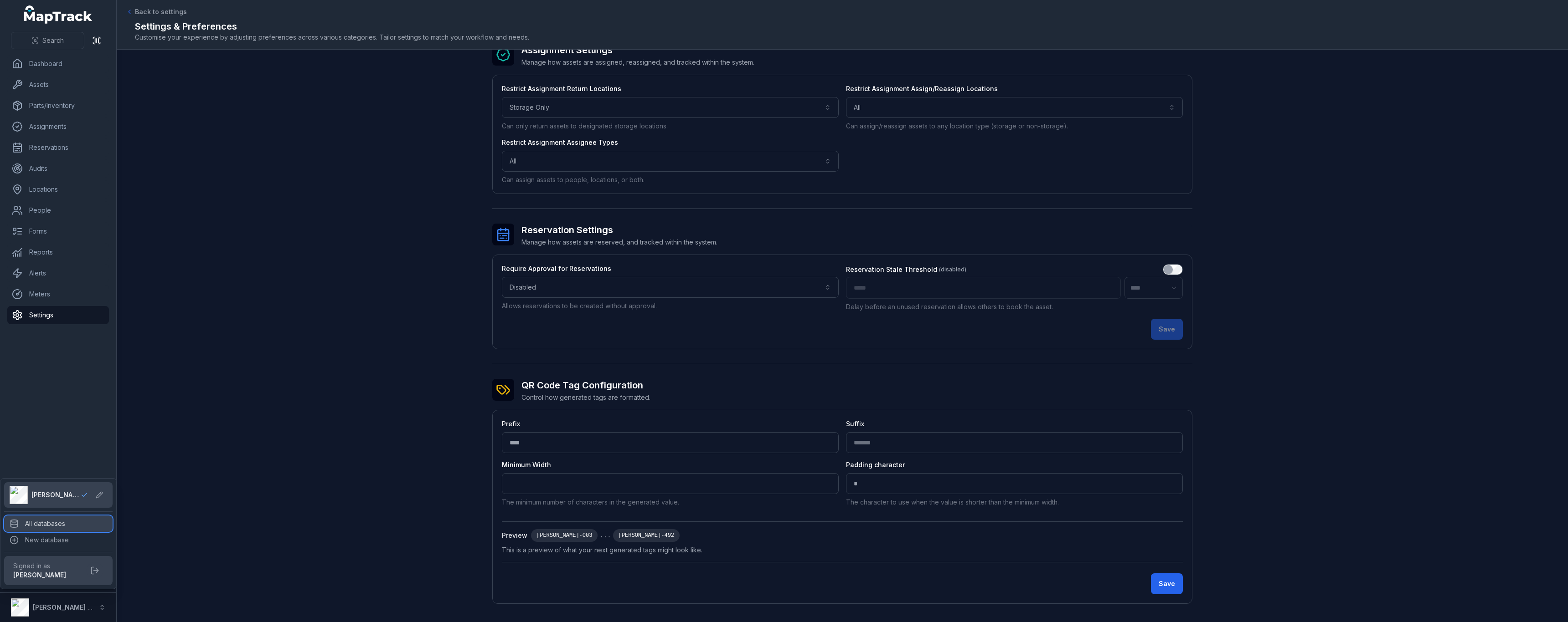
click at [64, 520] on div "All databases" at bounding box center [58, 524] width 108 height 17
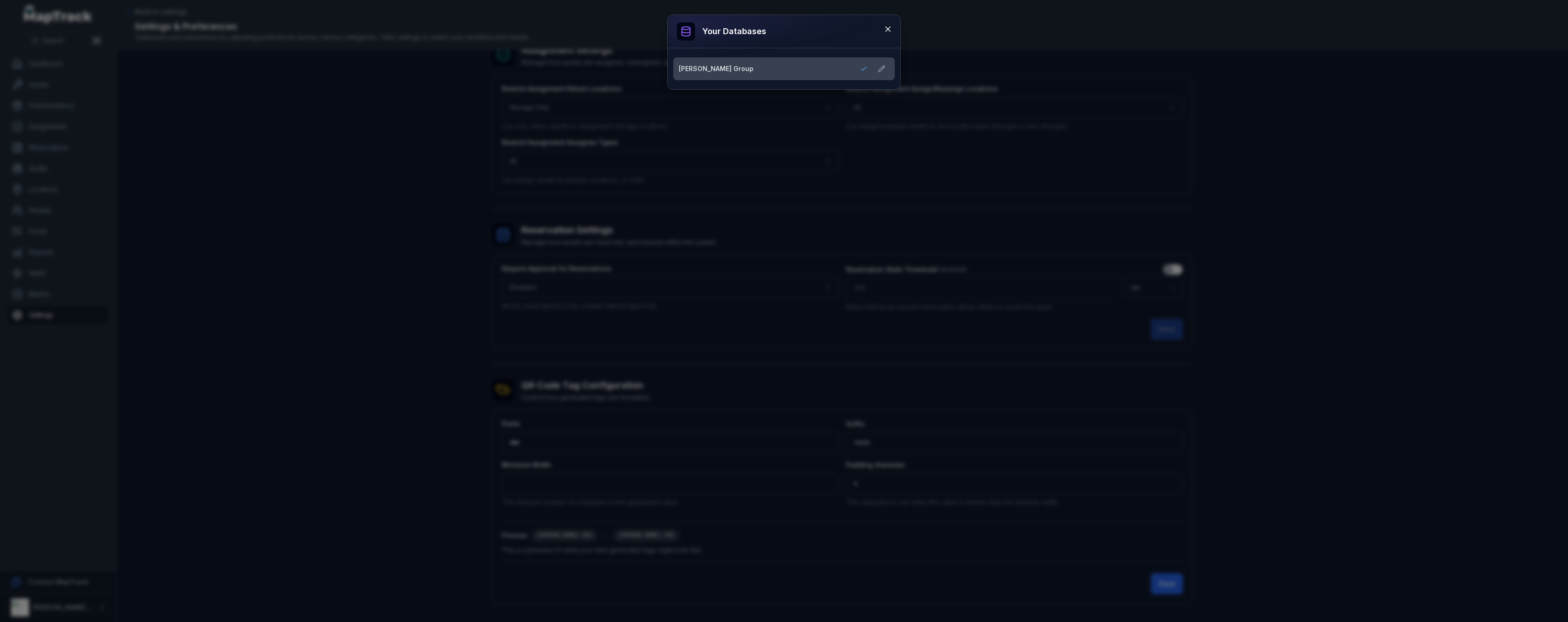
click at [746, 65] on link "[PERSON_NAME] Group" at bounding box center [773, 69] width 189 height 9
